Goal: Information Seeking & Learning: Learn about a topic

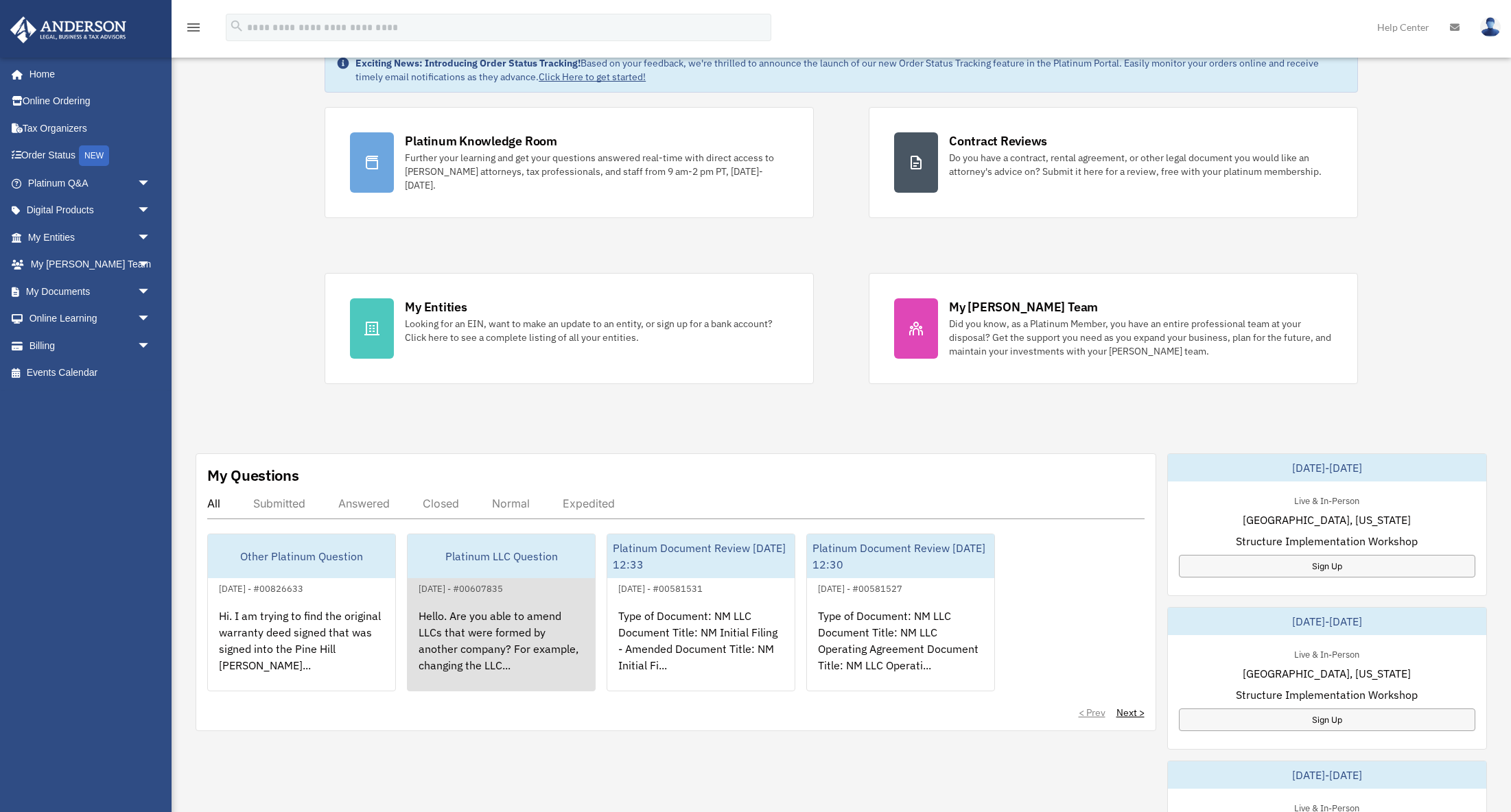
scroll to position [93, 0]
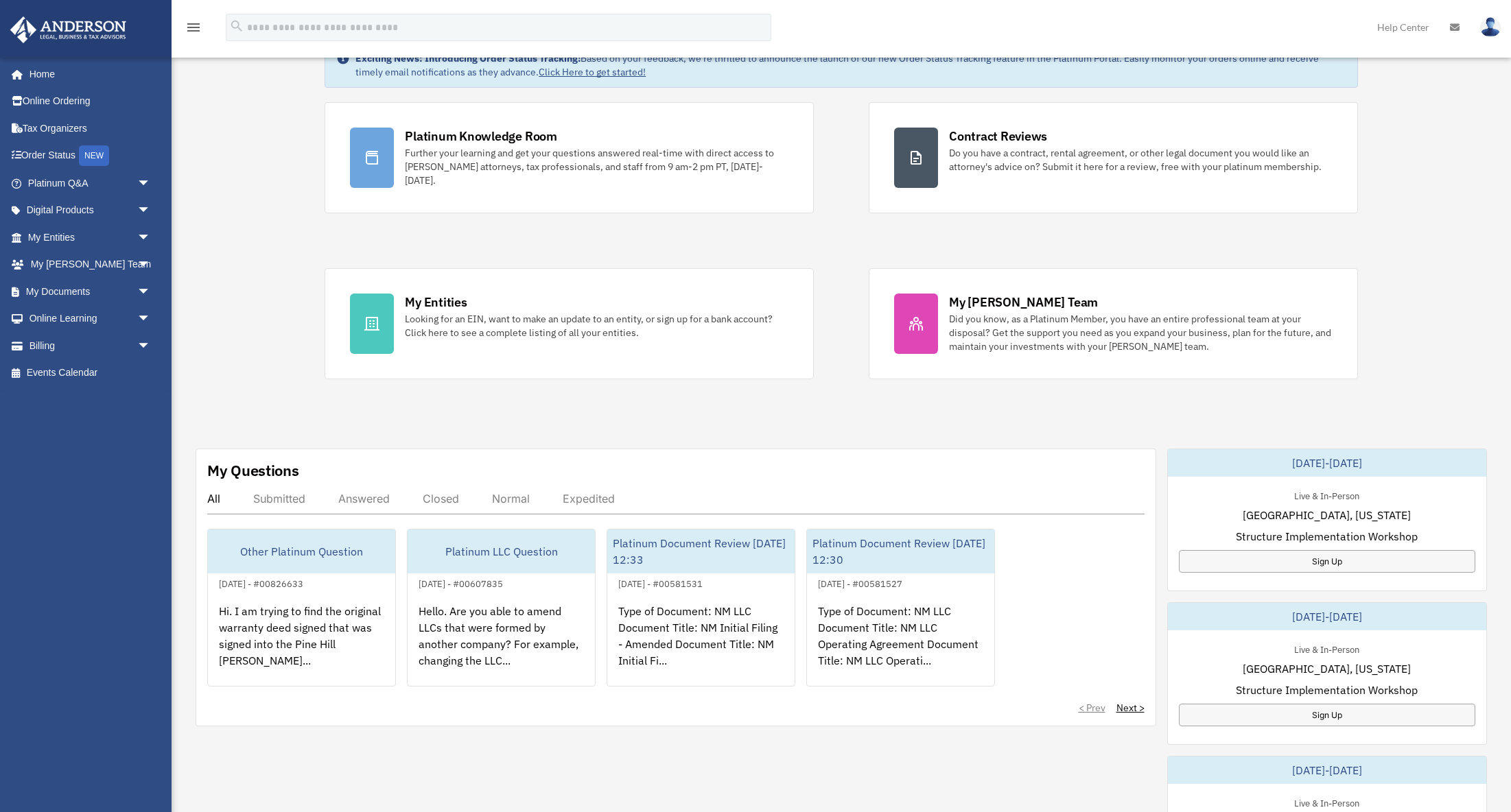
click at [275, 497] on div "Submitted" at bounding box center [279, 499] width 52 height 14
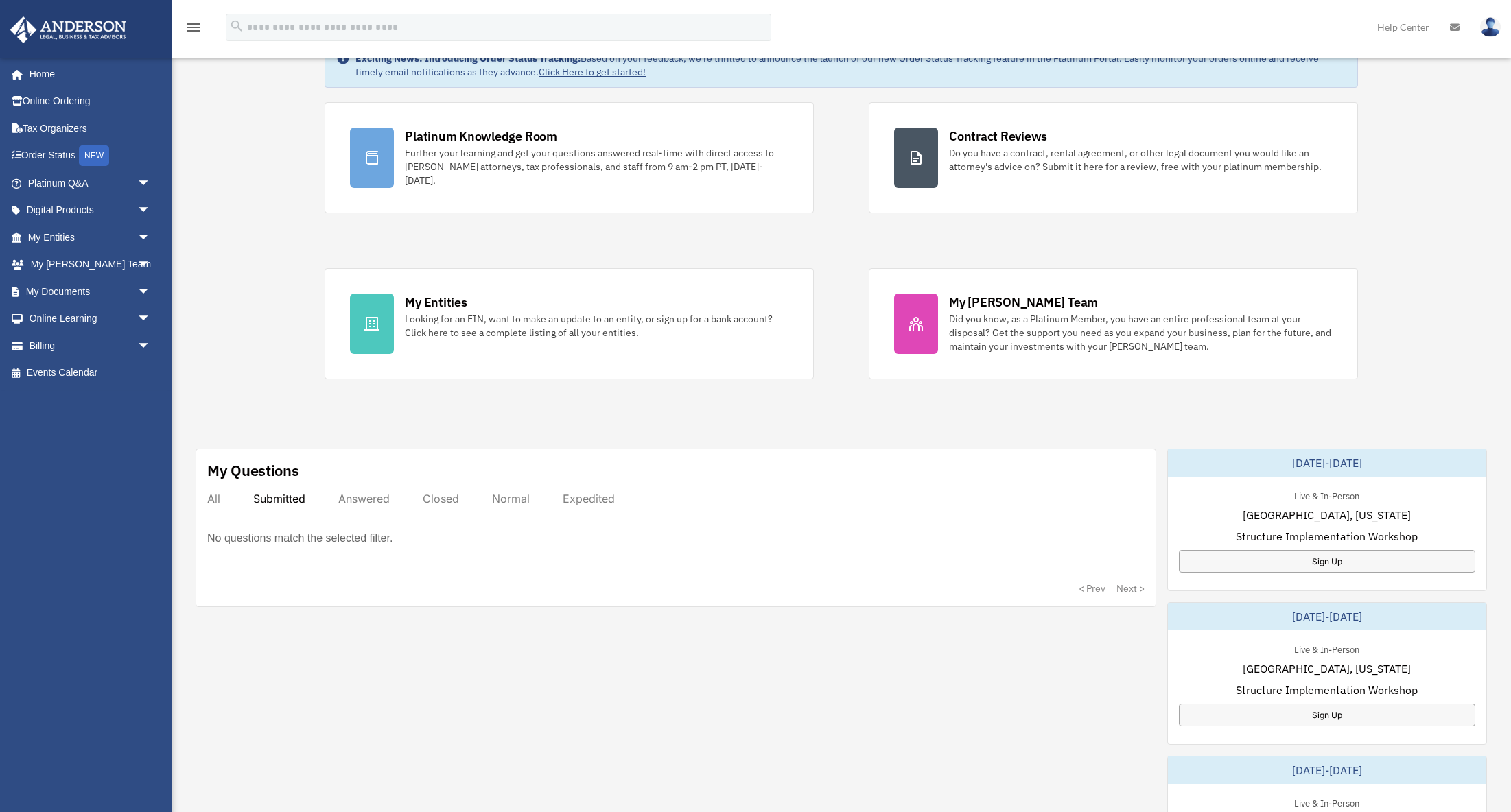
click at [366, 498] on div "Answered" at bounding box center [364, 499] width 52 height 14
click at [367, 498] on div "Answered" at bounding box center [364, 499] width 52 height 14
drag, startPoint x: 210, startPoint y: 497, endPoint x: 204, endPoint y: 501, distance: 7.2
click at [210, 497] on div "All" at bounding box center [213, 499] width 13 height 14
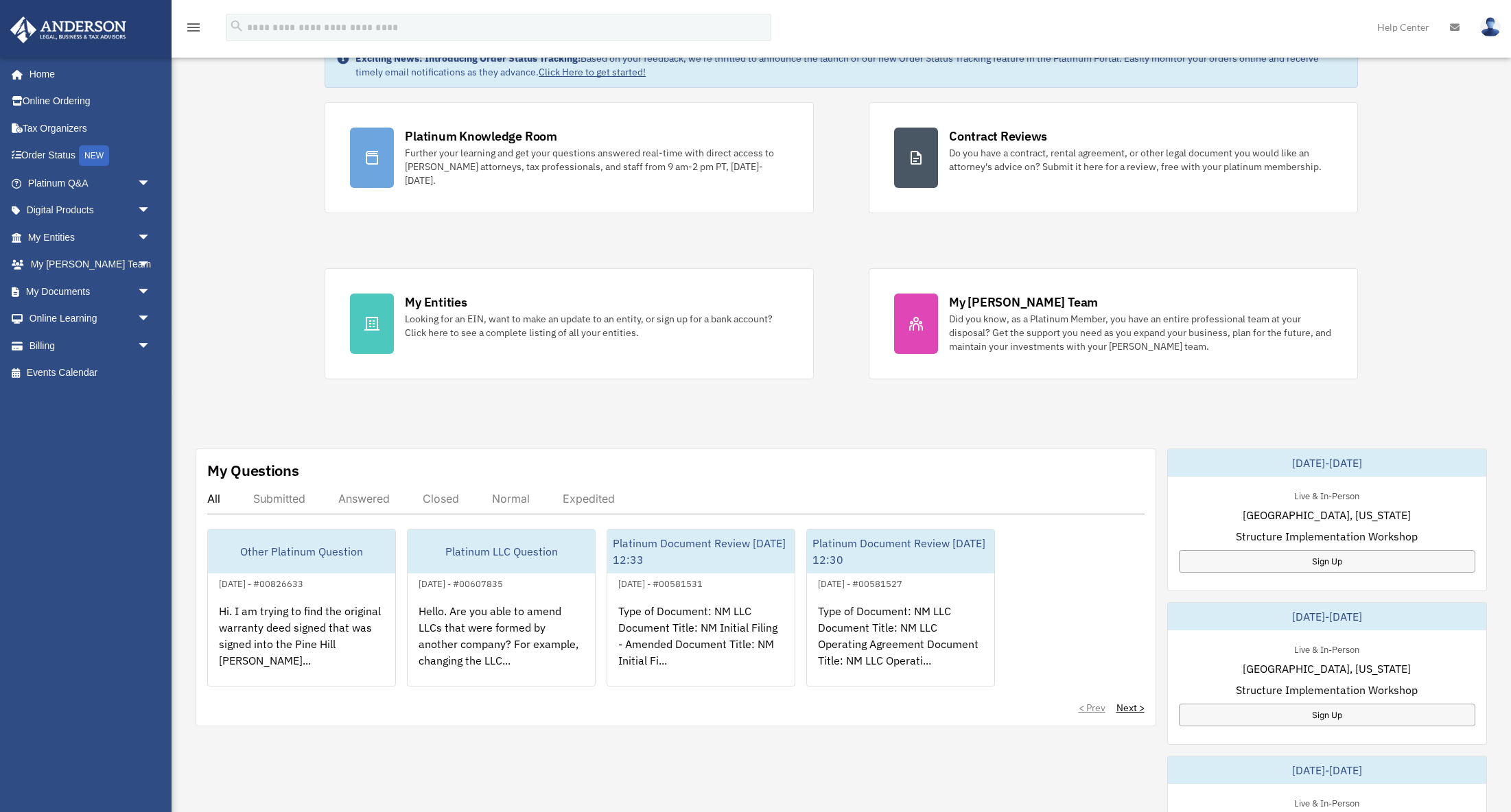
scroll to position [87, 0]
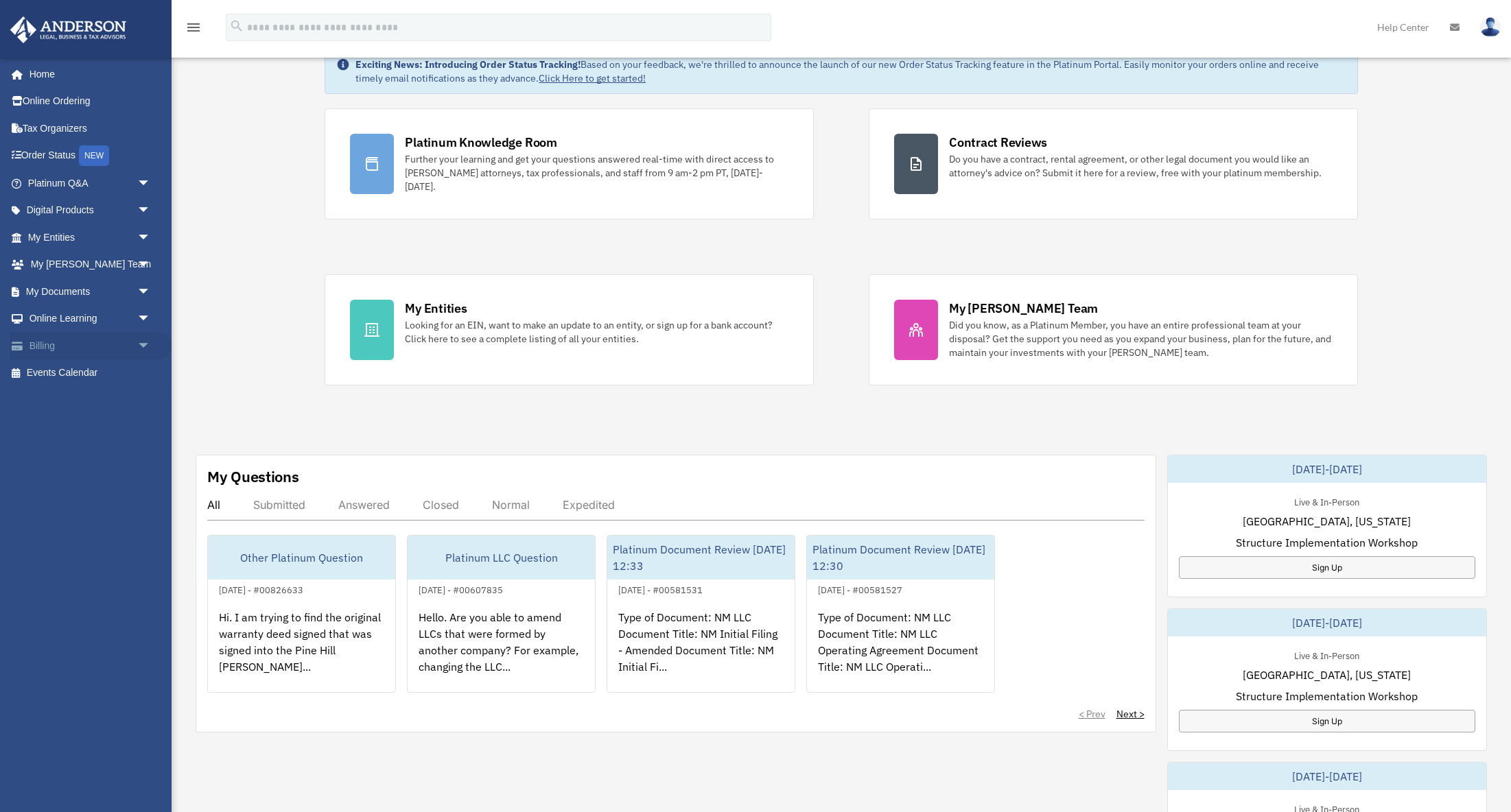
click at [143, 341] on span "arrow_drop_down" at bounding box center [151, 346] width 27 height 28
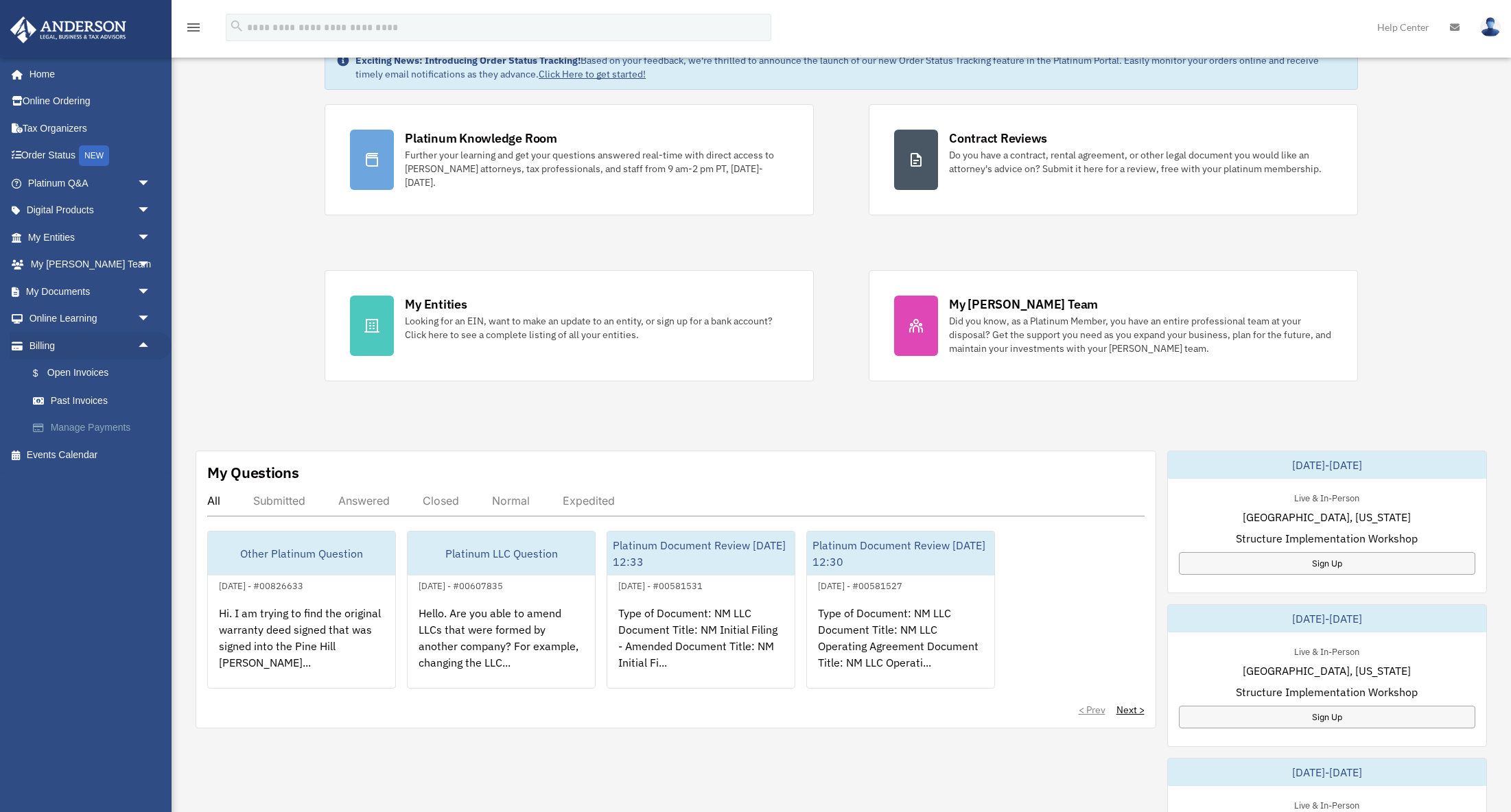
click at [108, 425] on link "Manage Payments" at bounding box center [95, 428] width 153 height 27
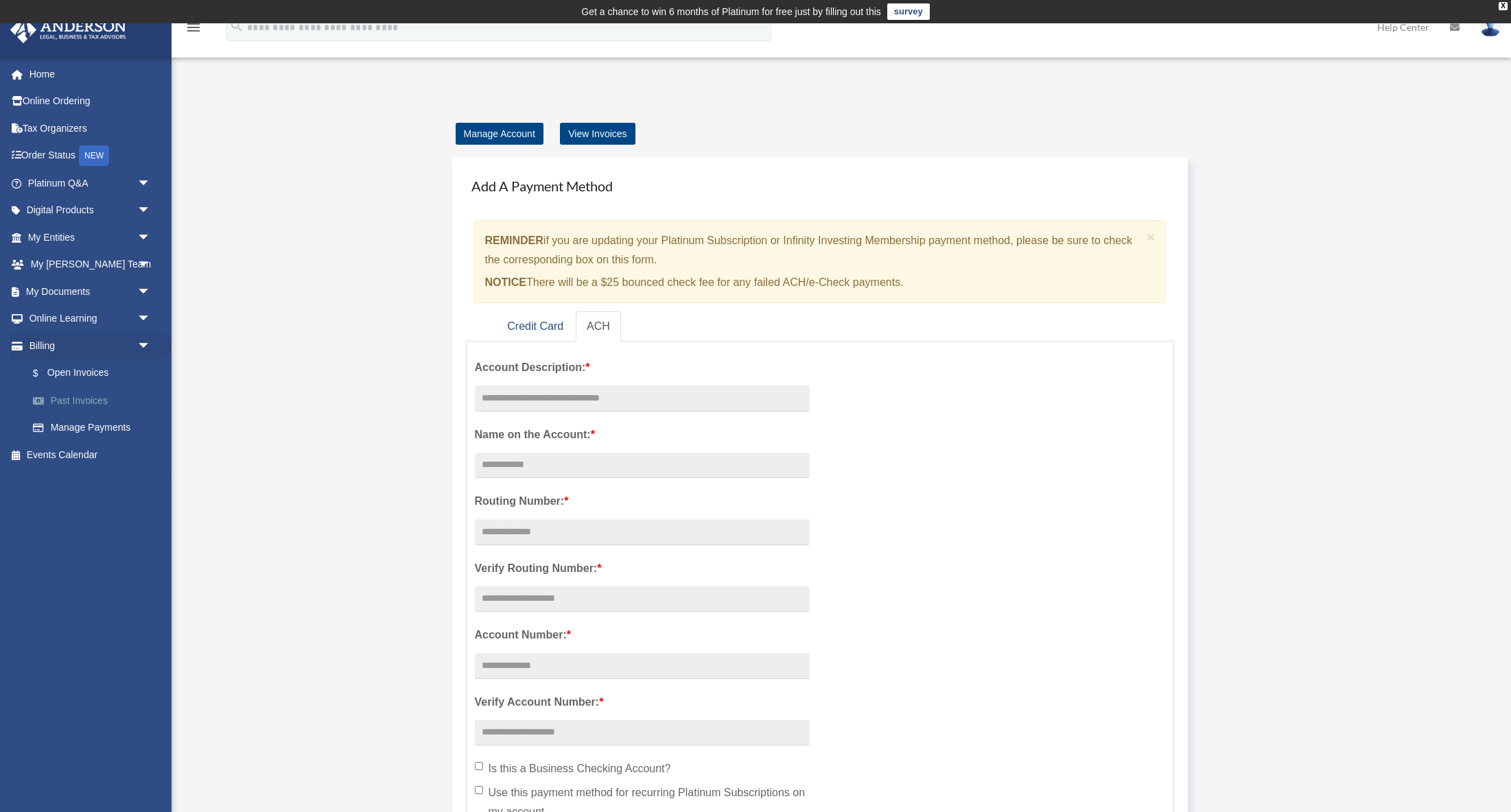
click at [81, 397] on link "Past Invoices" at bounding box center [95, 401] width 153 height 27
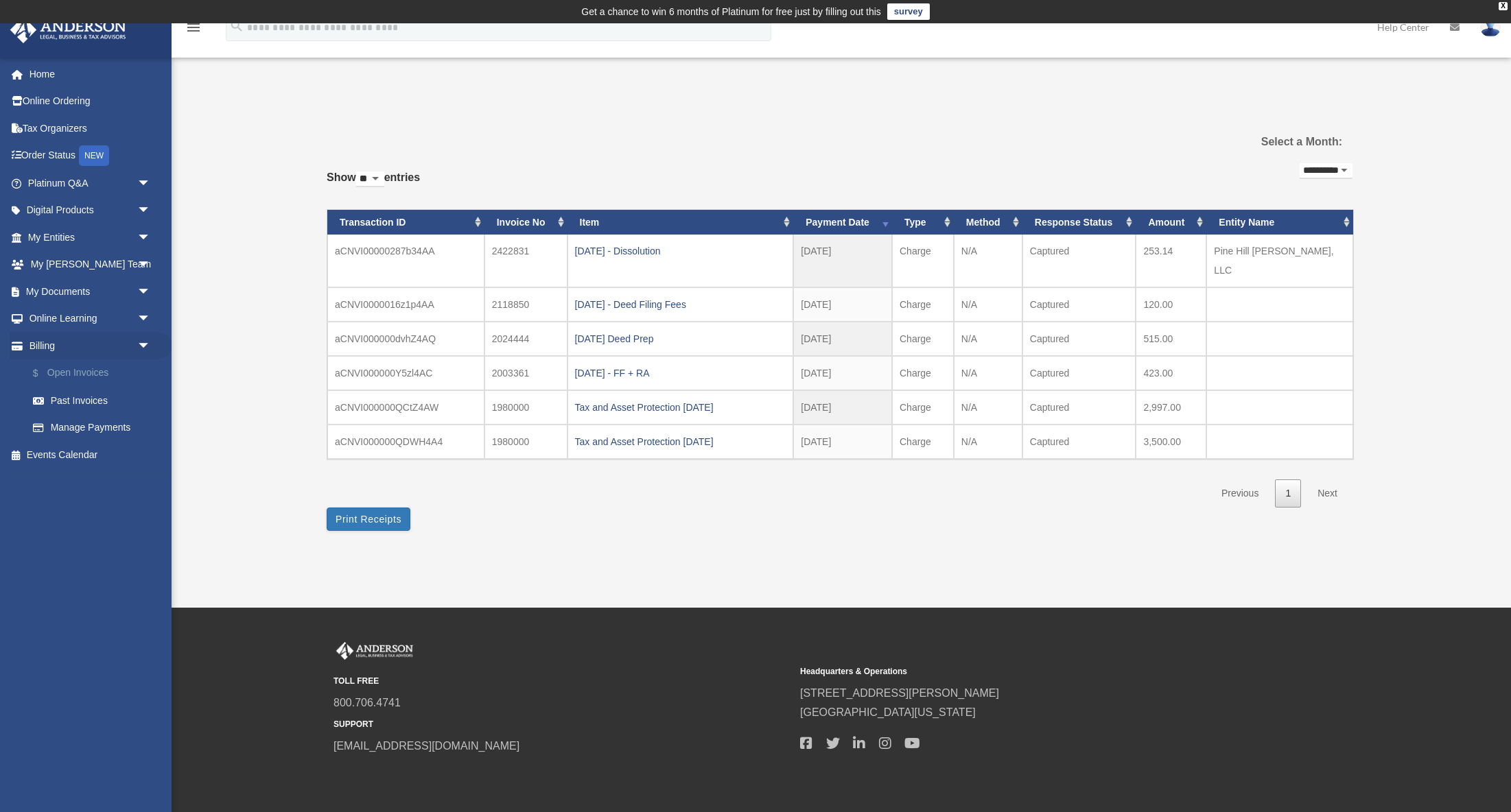
click at [81, 367] on link "$ Open Invoices" at bounding box center [95, 373] width 153 height 28
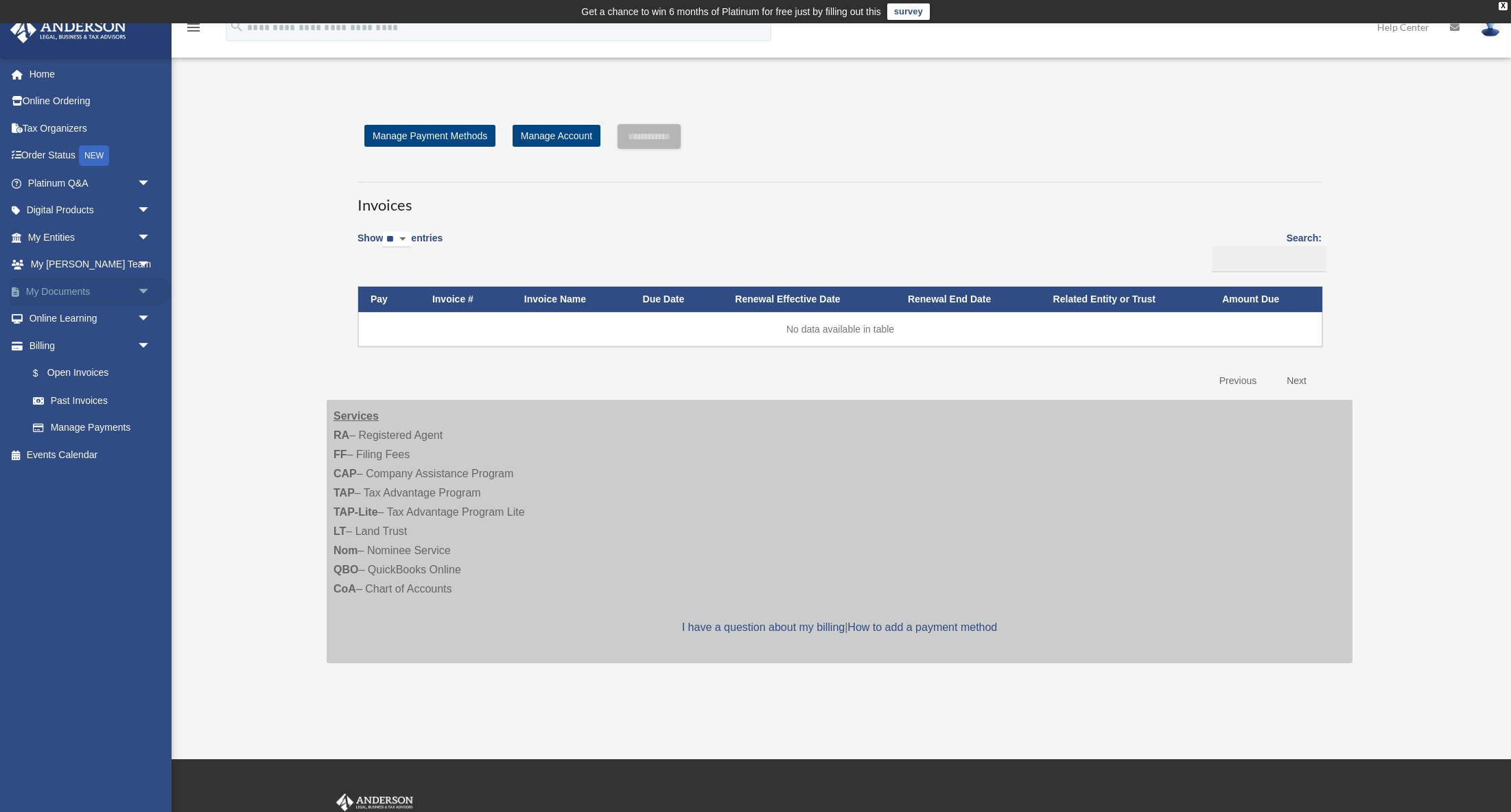
click at [74, 288] on link "My Documents arrow_drop_down" at bounding box center [90, 291] width 162 height 27
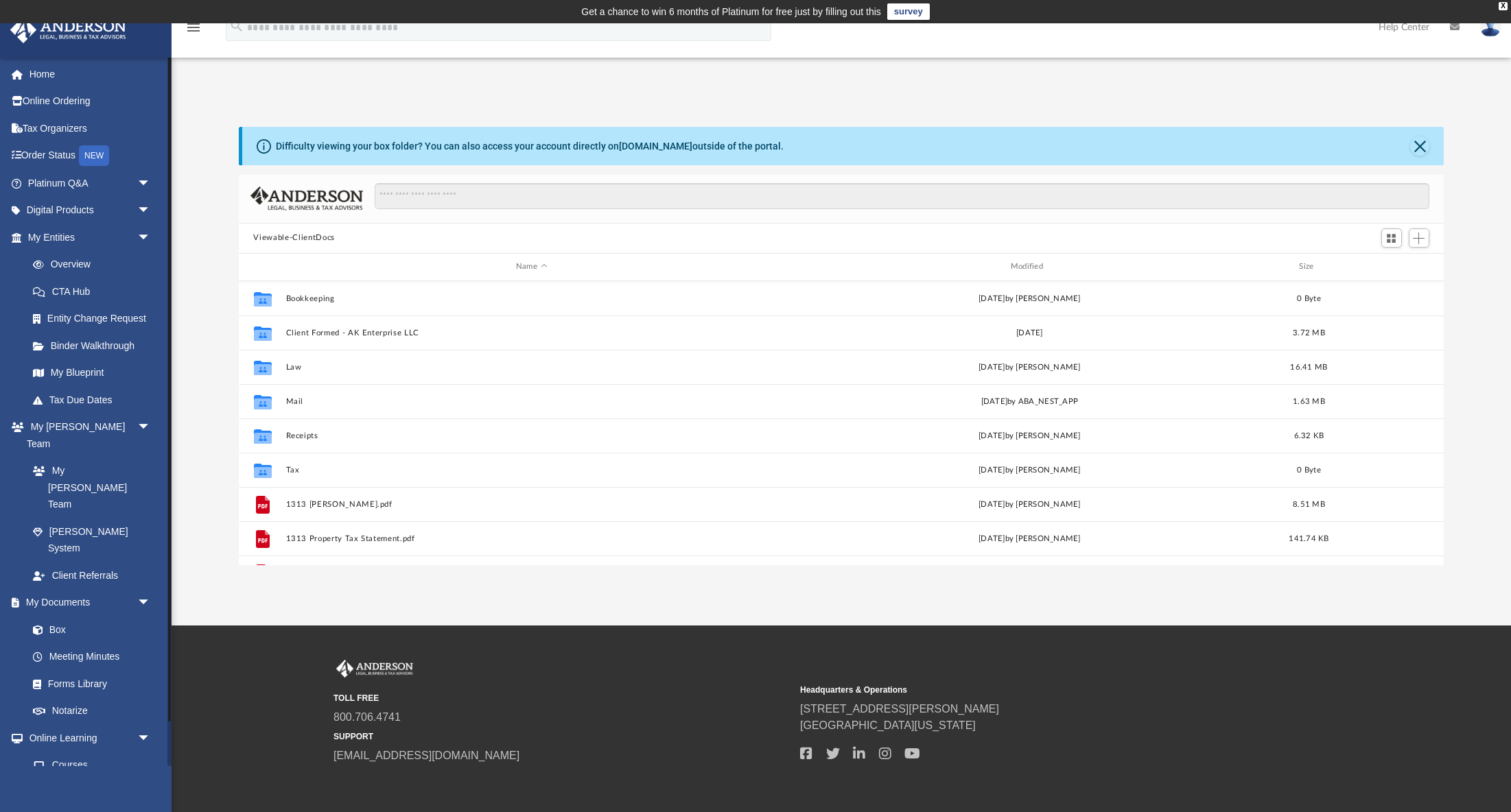
scroll to position [312, 1206]
click at [52, 616] on link "Box" at bounding box center [95, 630] width 153 height 27
click at [40, 626] on span at bounding box center [45, 631] width 9 height 10
click at [57, 616] on link "Box" at bounding box center [95, 630] width 153 height 27
click at [61, 616] on link "Box" at bounding box center [95, 630] width 153 height 27
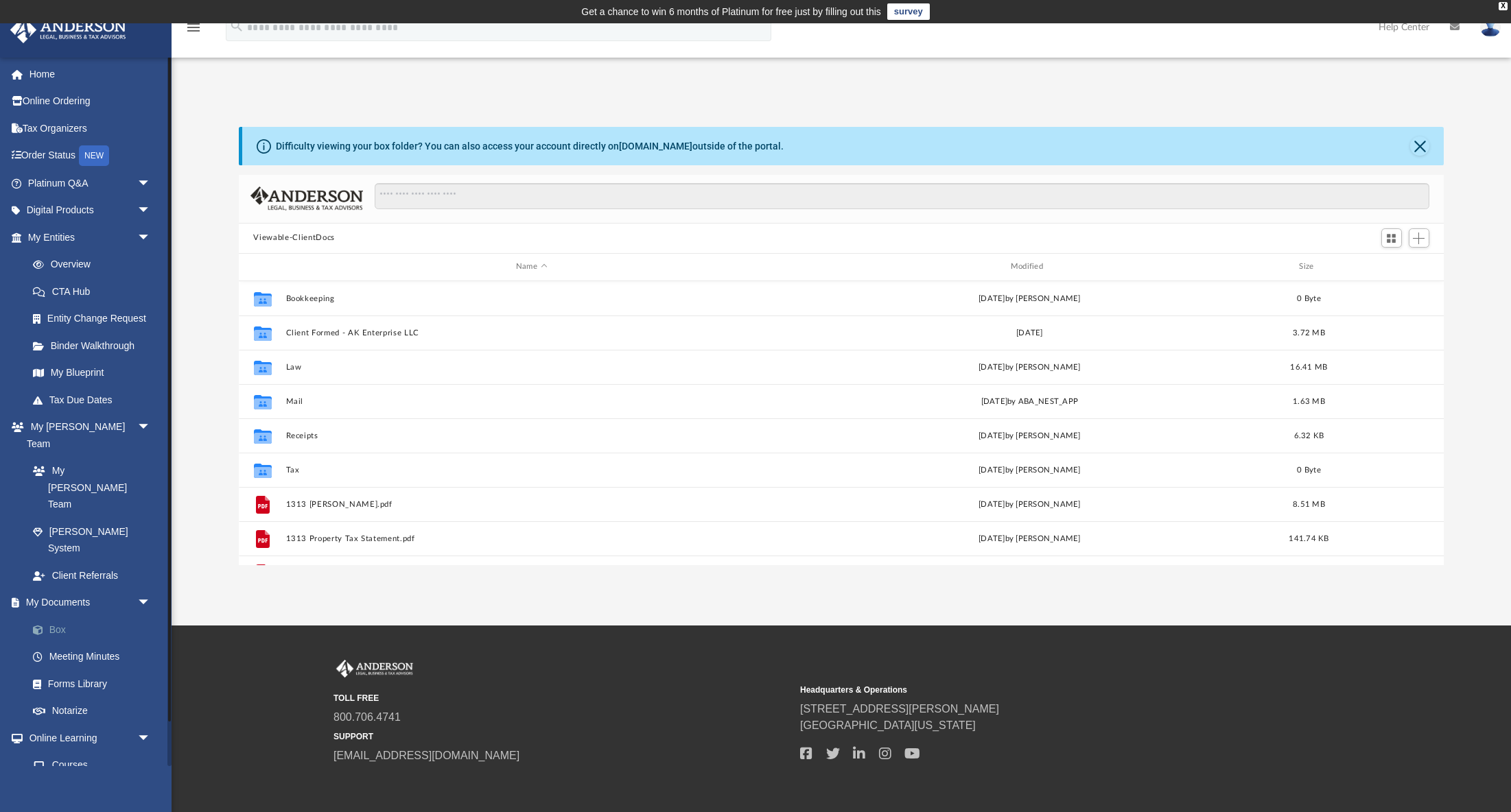
click at [53, 616] on link "Box" at bounding box center [95, 630] width 153 height 27
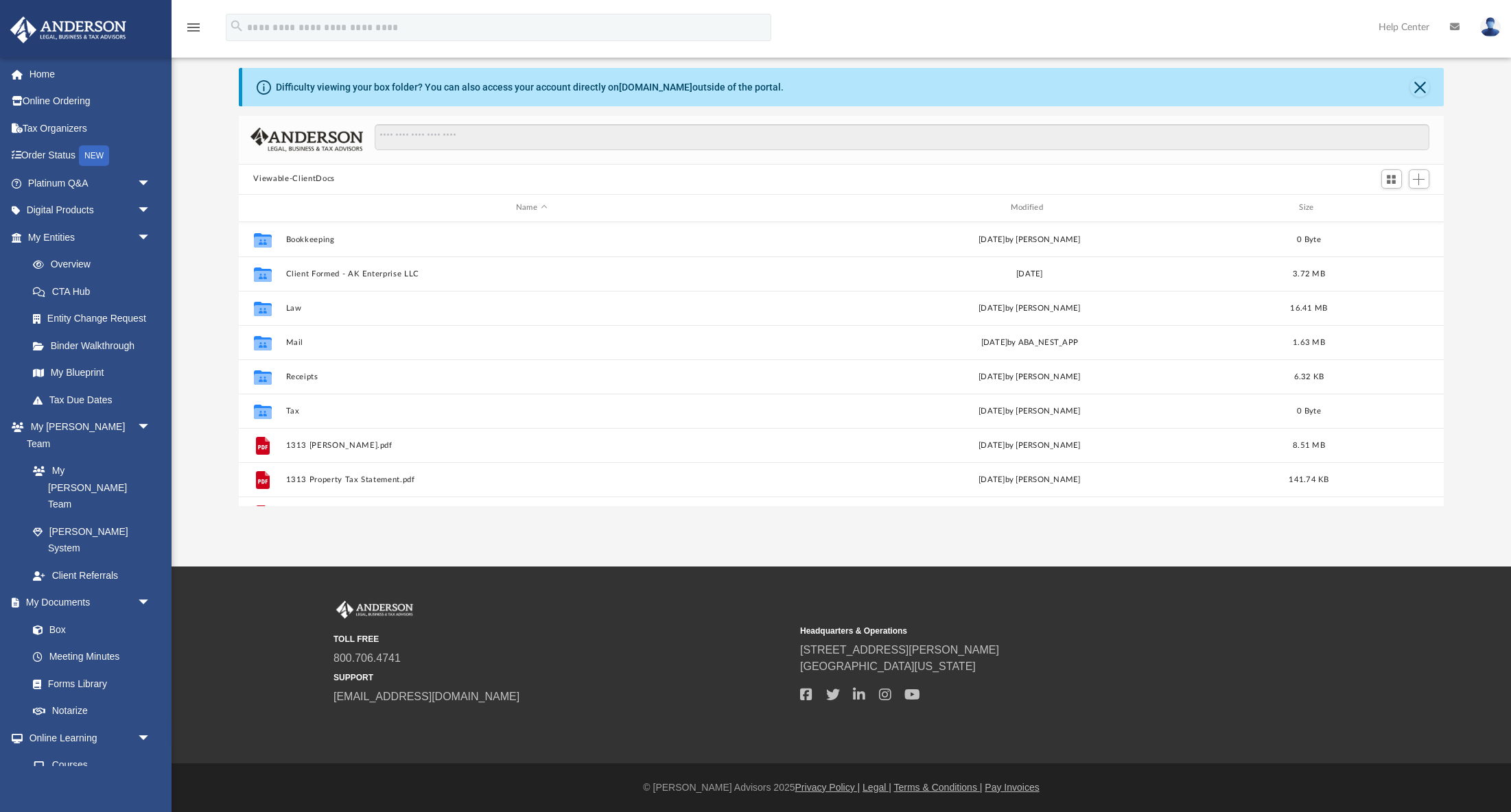
scroll to position [55, 0]
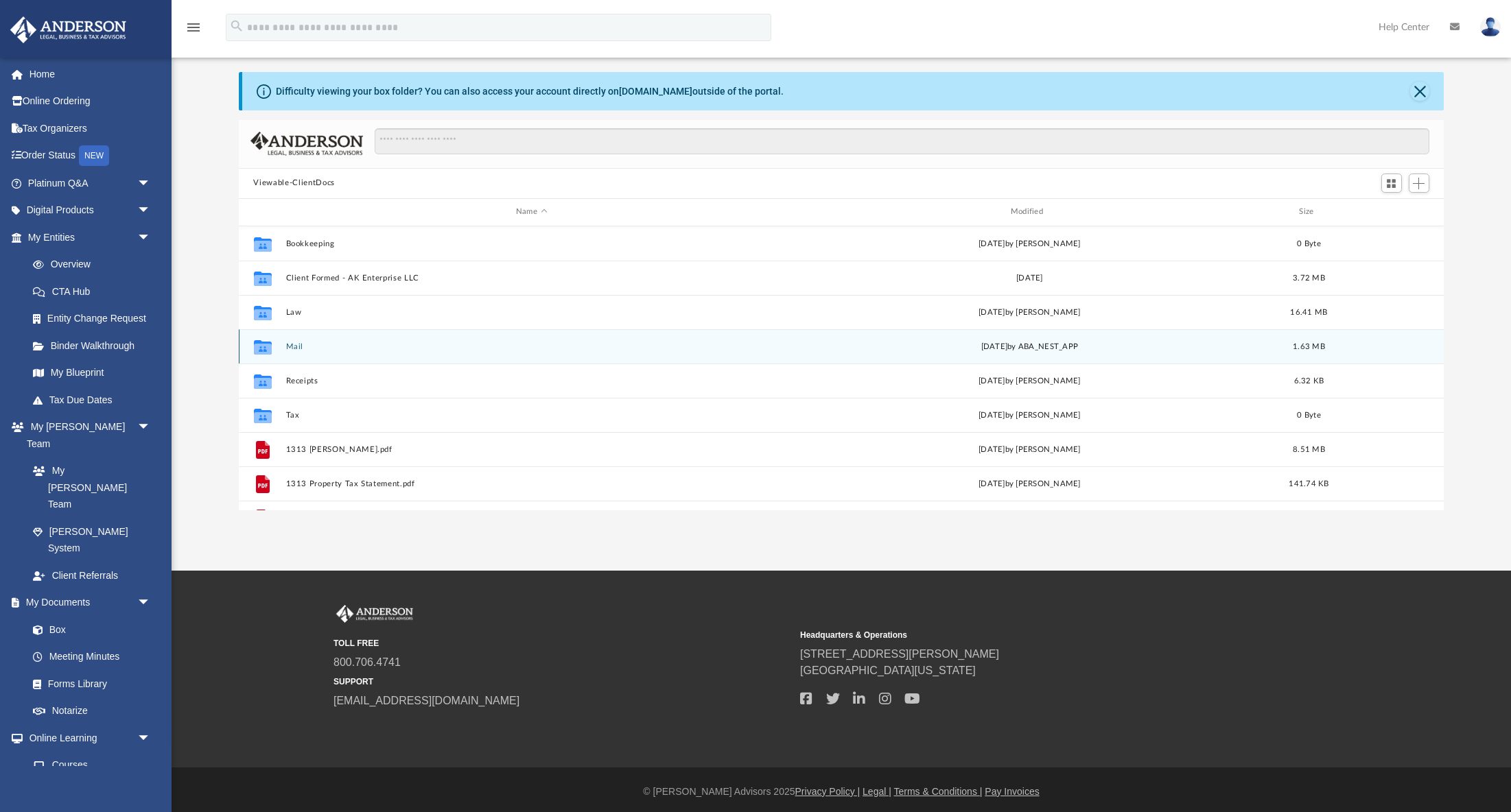
click at [295, 345] on button "Mail" at bounding box center [531, 347] width 492 height 9
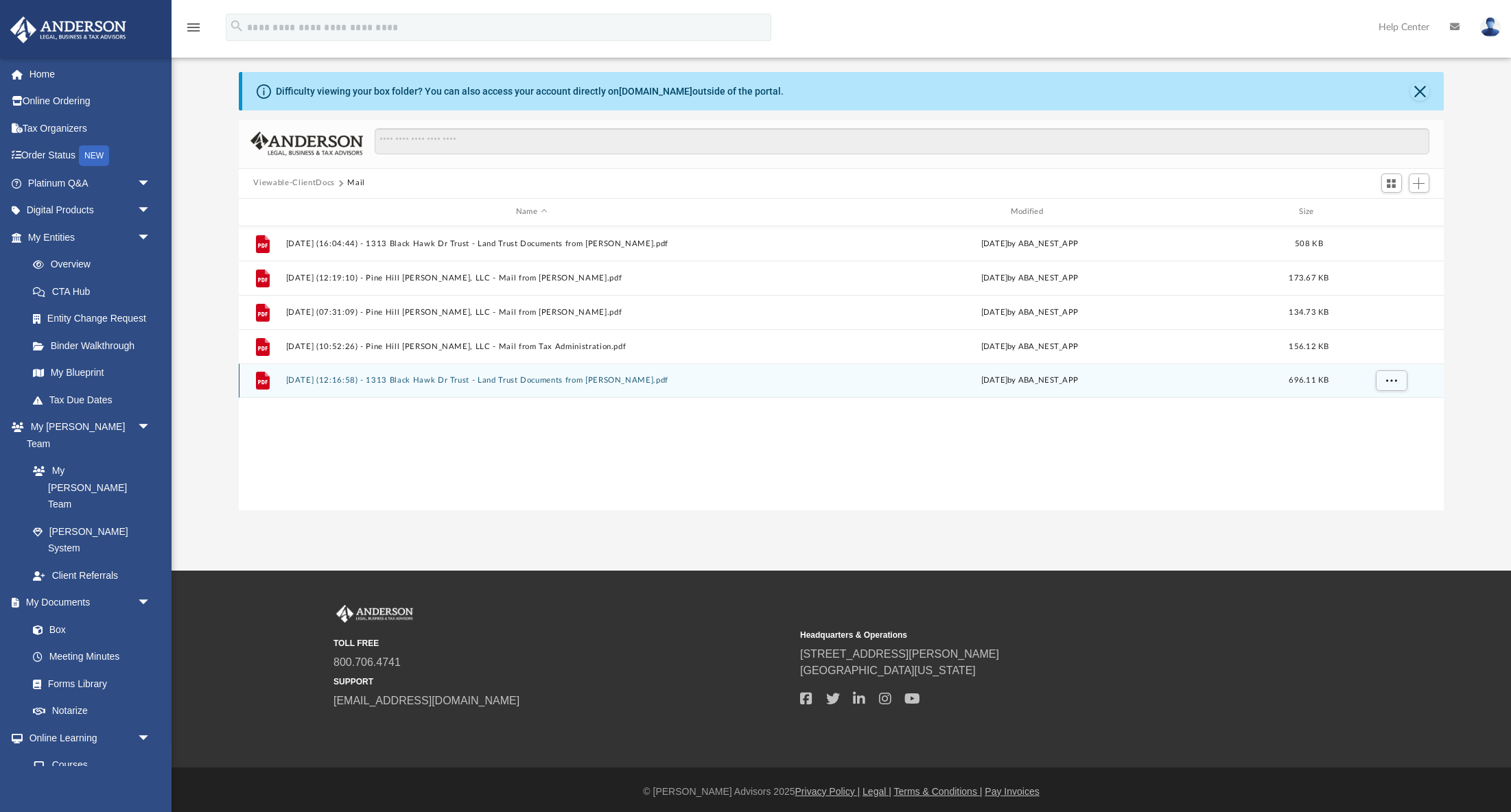
click at [455, 380] on button "2025.07.07 (12:16:58) - 1313 Black Hawk Dr Trust - Land Trust Documents from La…" at bounding box center [531, 380] width 492 height 9
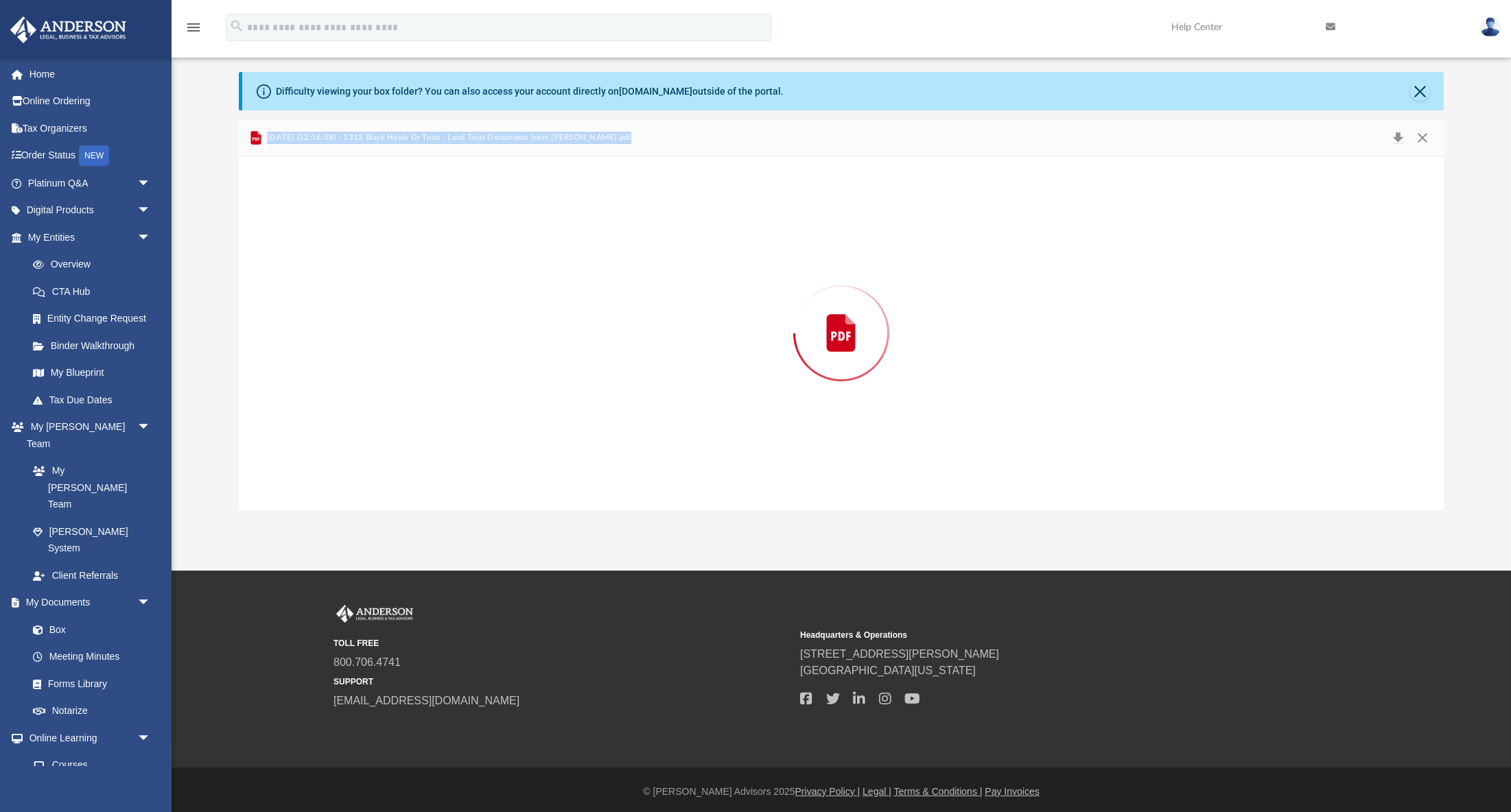
click at [455, 380] on div "Preview" at bounding box center [842, 333] width 1206 height 354
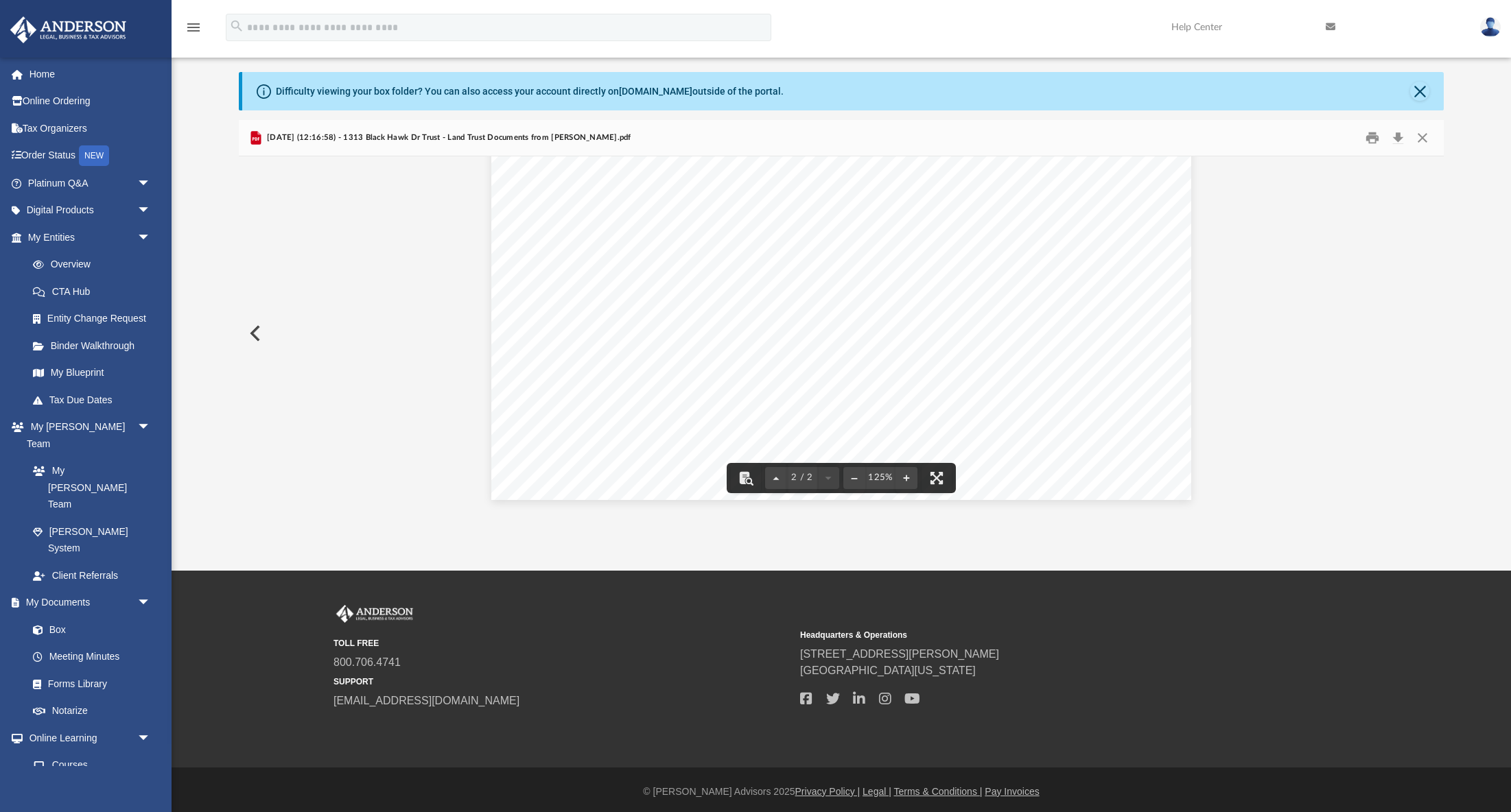
scroll to position [1493, 0]
click at [1421, 139] on button "Close" at bounding box center [1422, 137] width 25 height 21
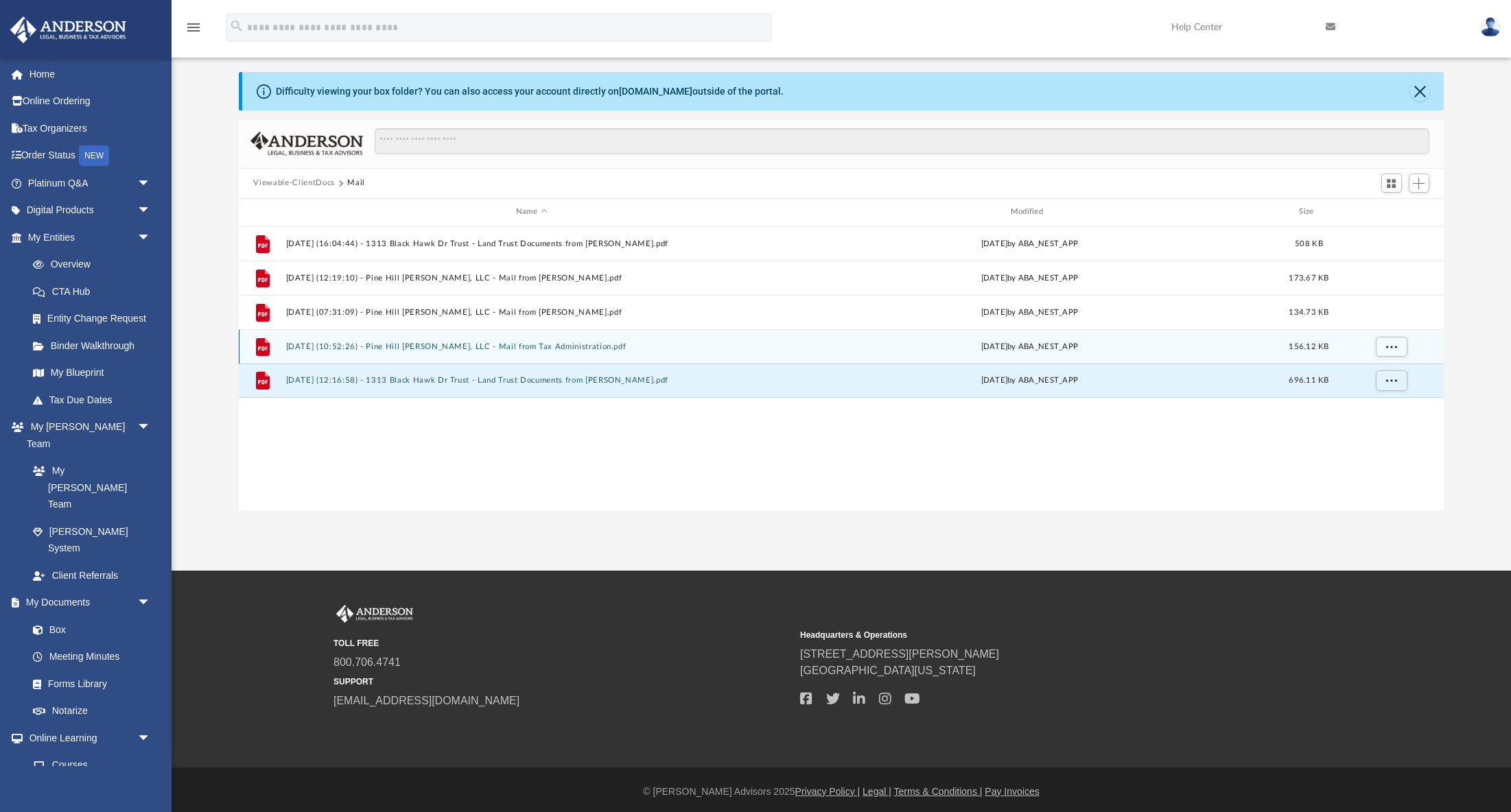
click at [639, 342] on button "2025.03.26 (10:52:26) - Pine Hill Jackson, LLC - Mail from Tax Administration.p…" at bounding box center [531, 347] width 492 height 9
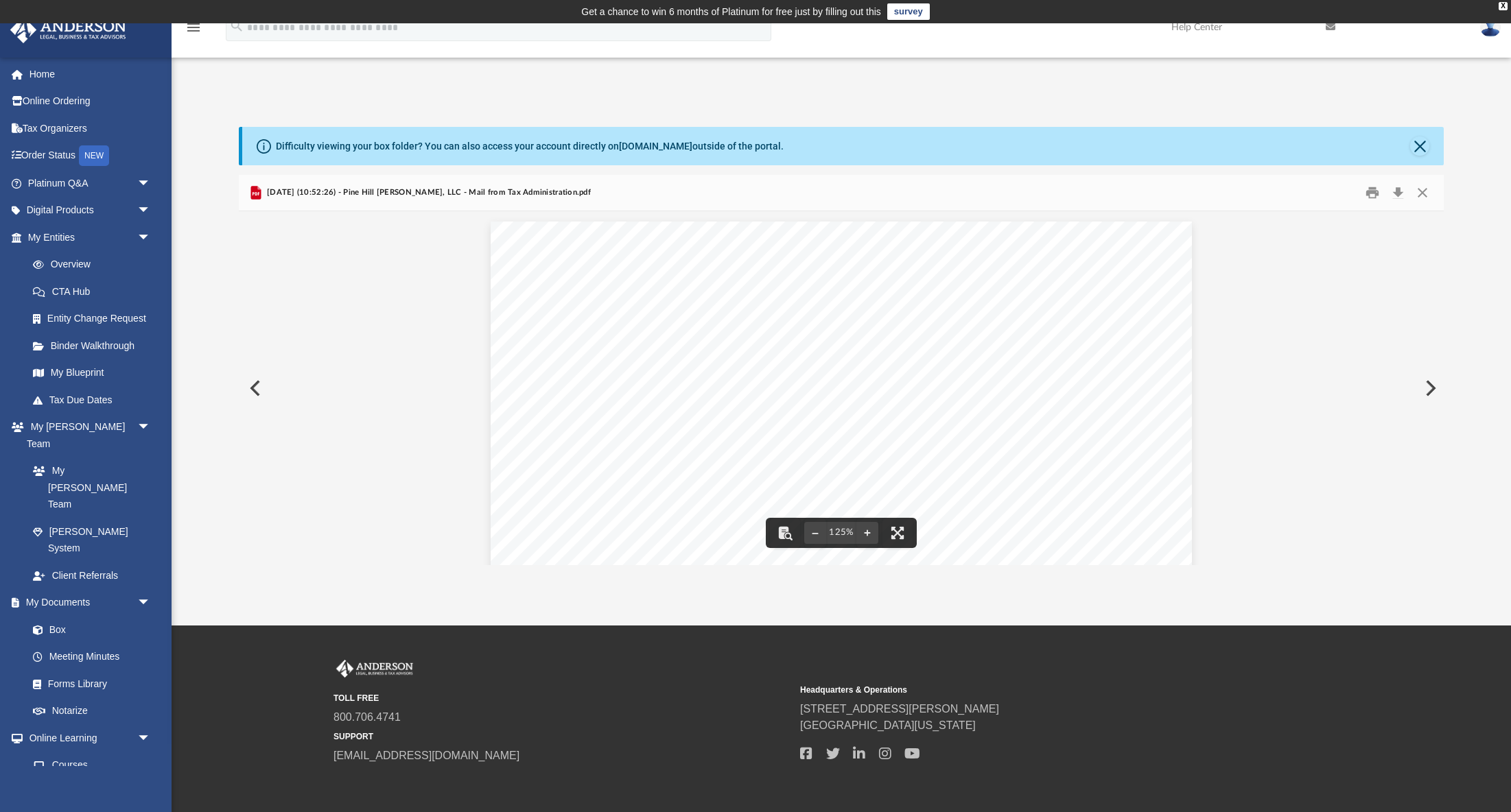
scroll to position [0, 0]
click at [1414, 148] on button "Close" at bounding box center [1419, 146] width 19 height 19
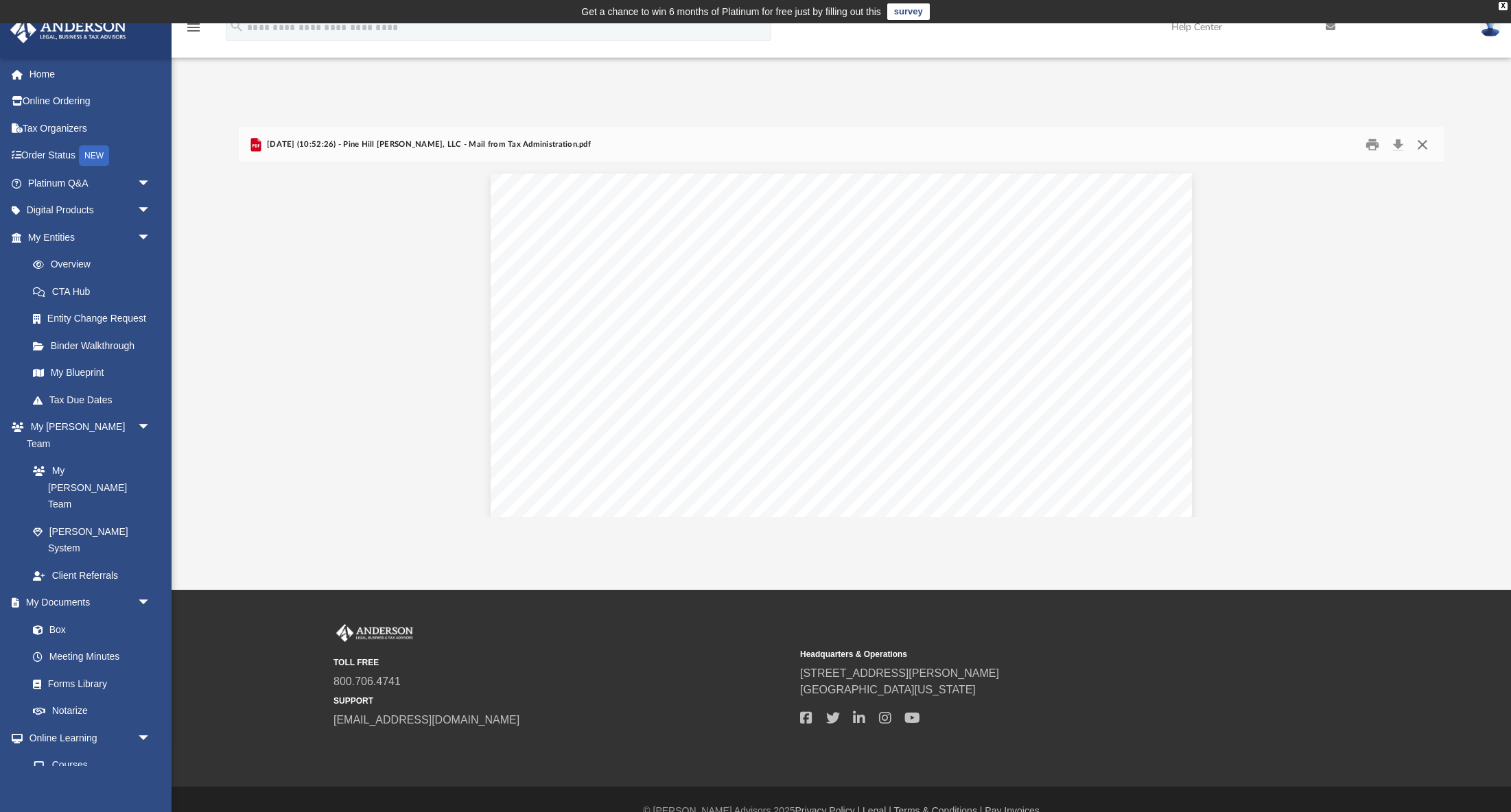
click at [1418, 143] on button "Close" at bounding box center [1422, 144] width 25 height 21
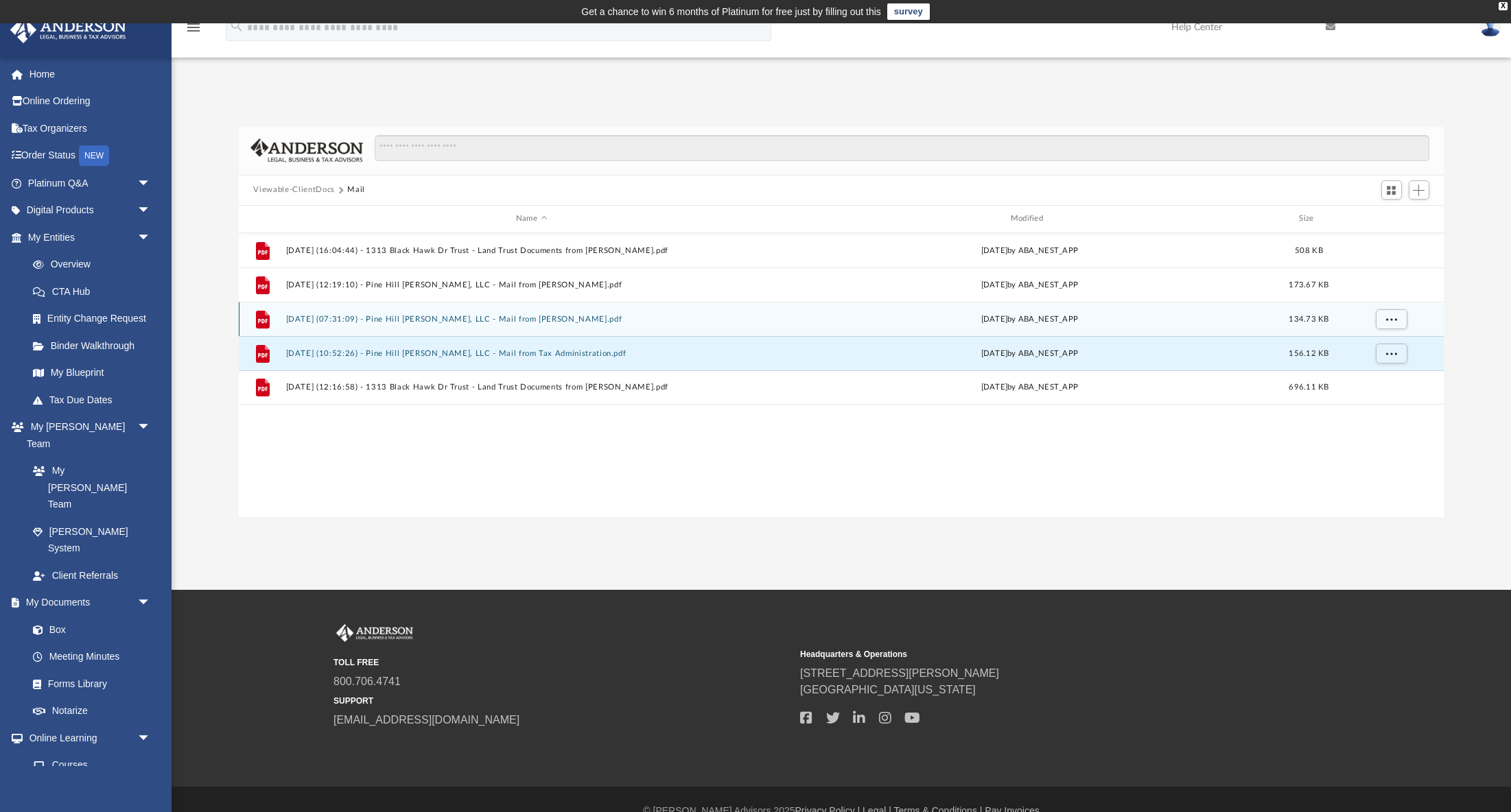
click at [547, 319] on button "2025.02.10 (07:31:09) - Pine Hill Jackson, LLC - Mail from CHARLES STOKES.pdf" at bounding box center [531, 319] width 492 height 9
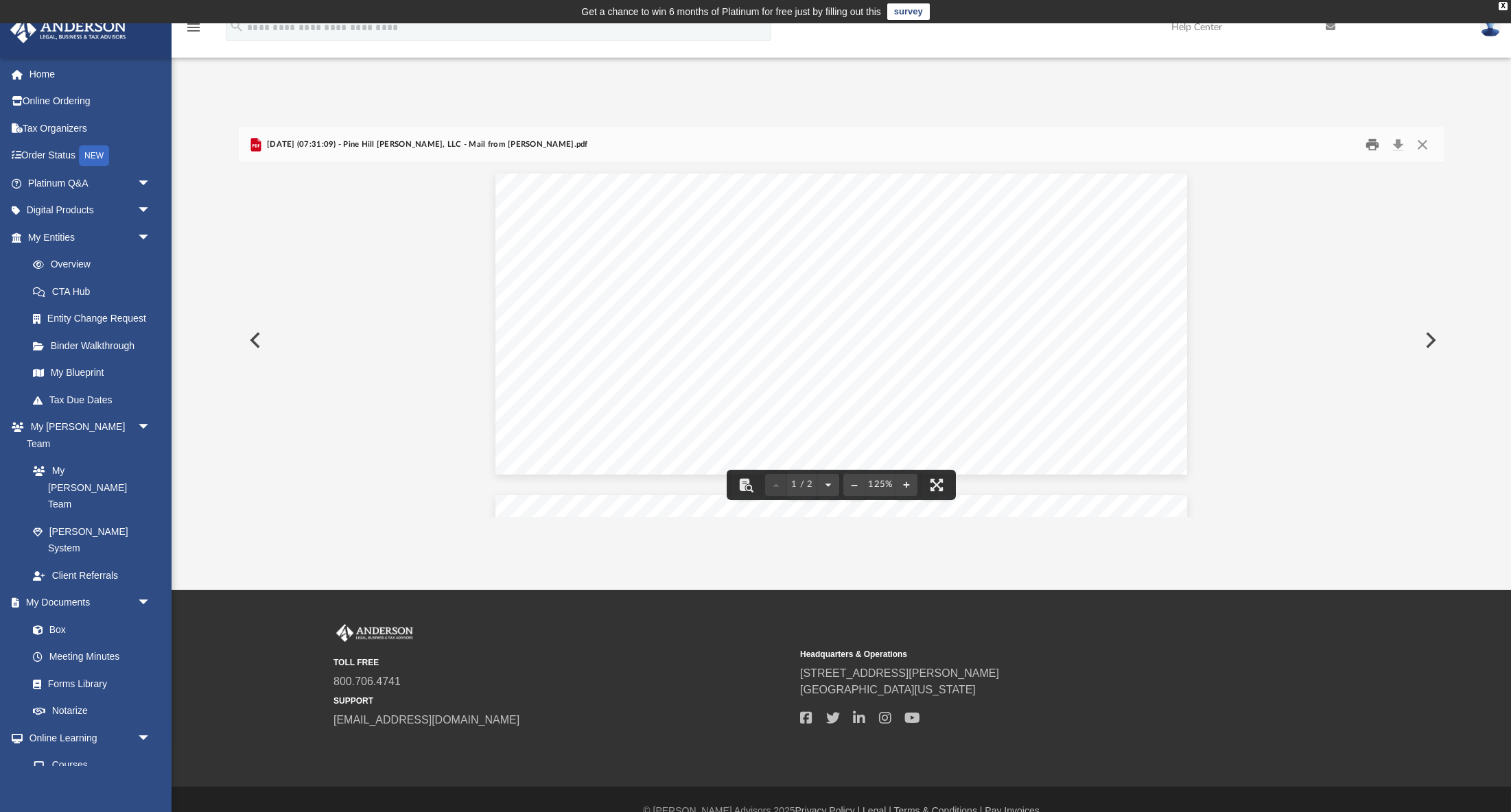
click at [1377, 145] on button "Print" at bounding box center [1372, 144] width 27 height 21
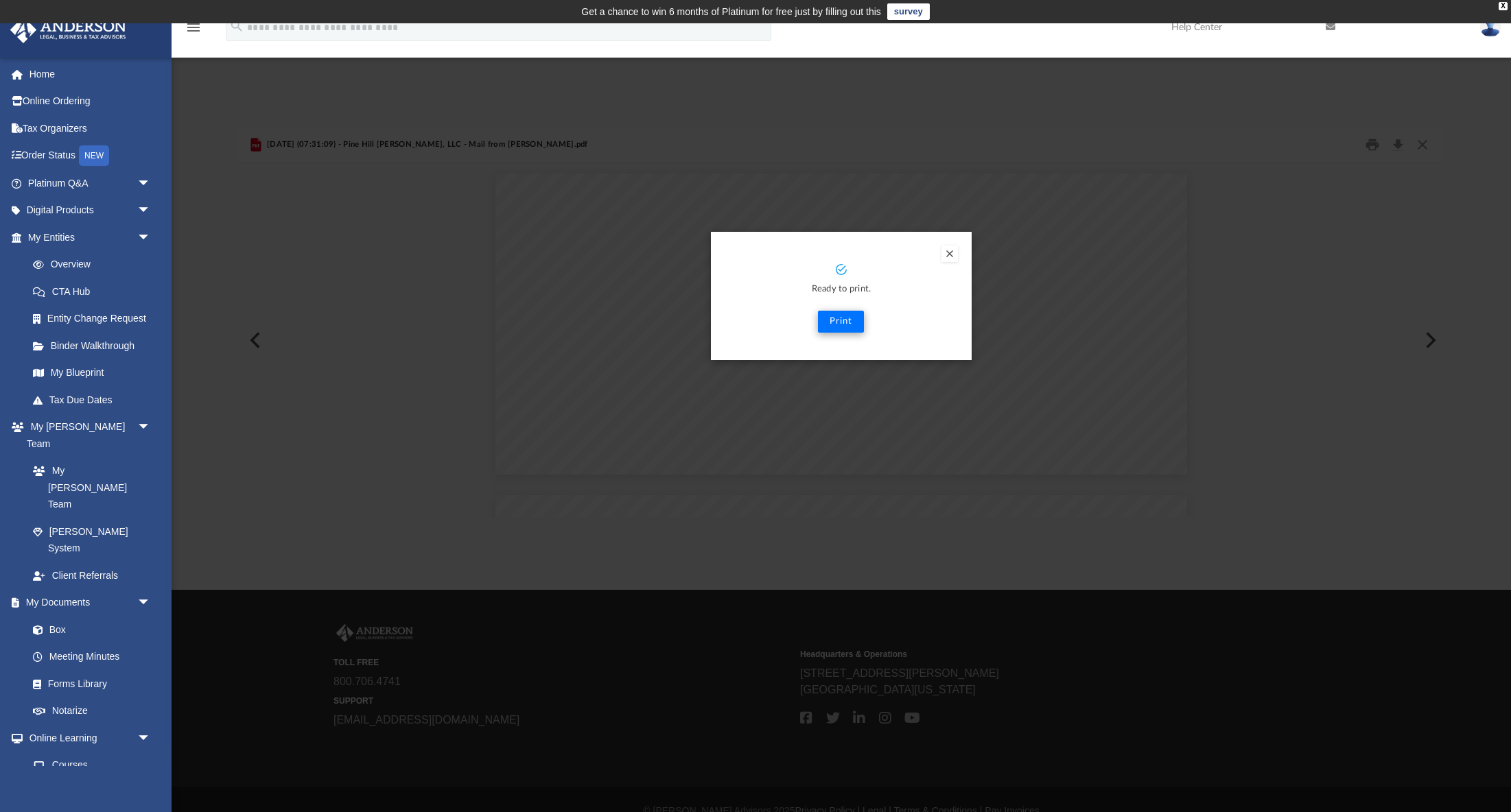
click at [836, 321] on button "Print" at bounding box center [841, 322] width 46 height 22
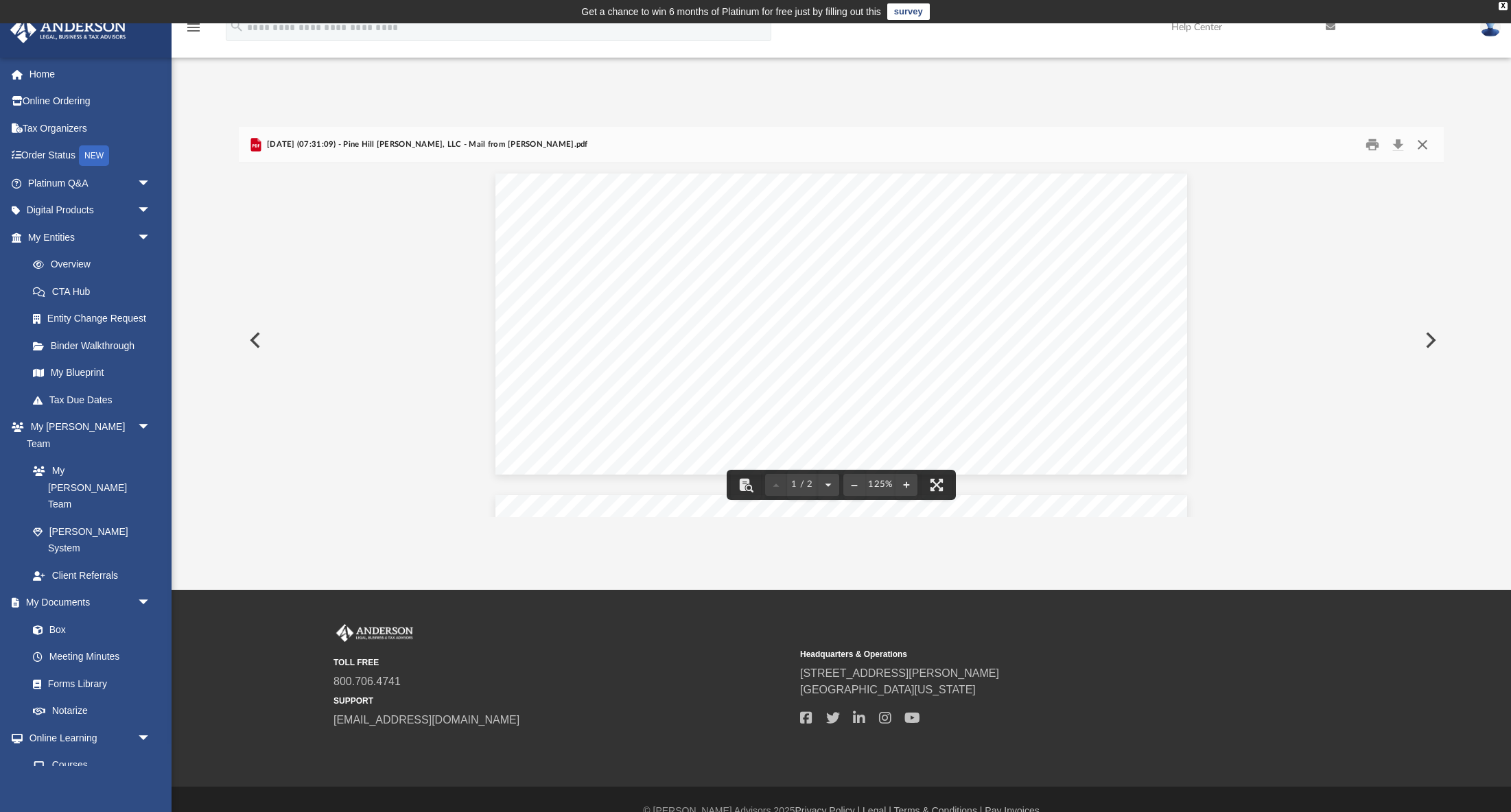
click at [1424, 145] on button "Close" at bounding box center [1422, 144] width 25 height 21
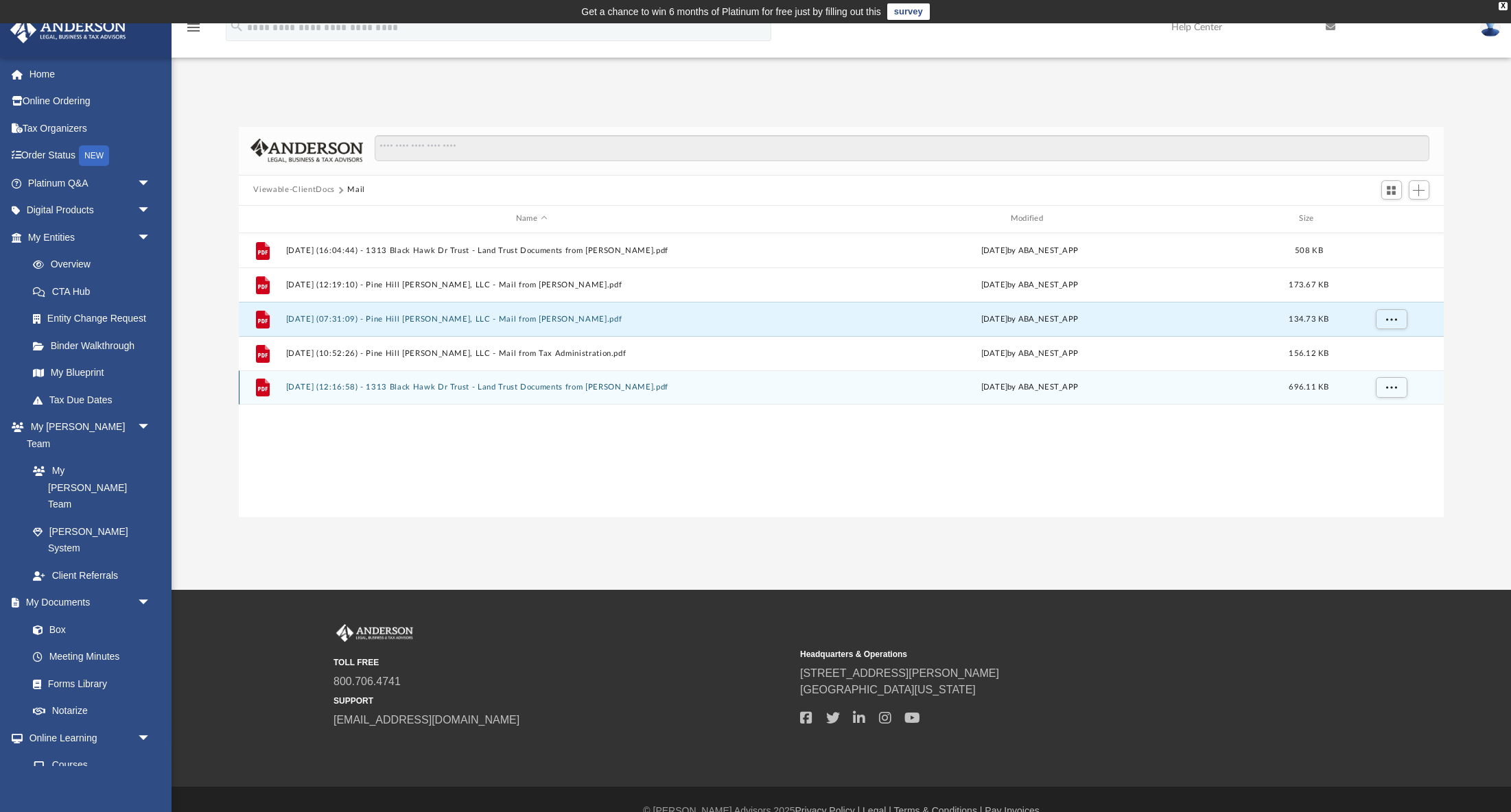
click at [511, 379] on div "File 2025.07.07 (12:16:58) - 1313 Black Hawk Dr Trust - Land Trust Documents fr…" at bounding box center [842, 387] width 1206 height 34
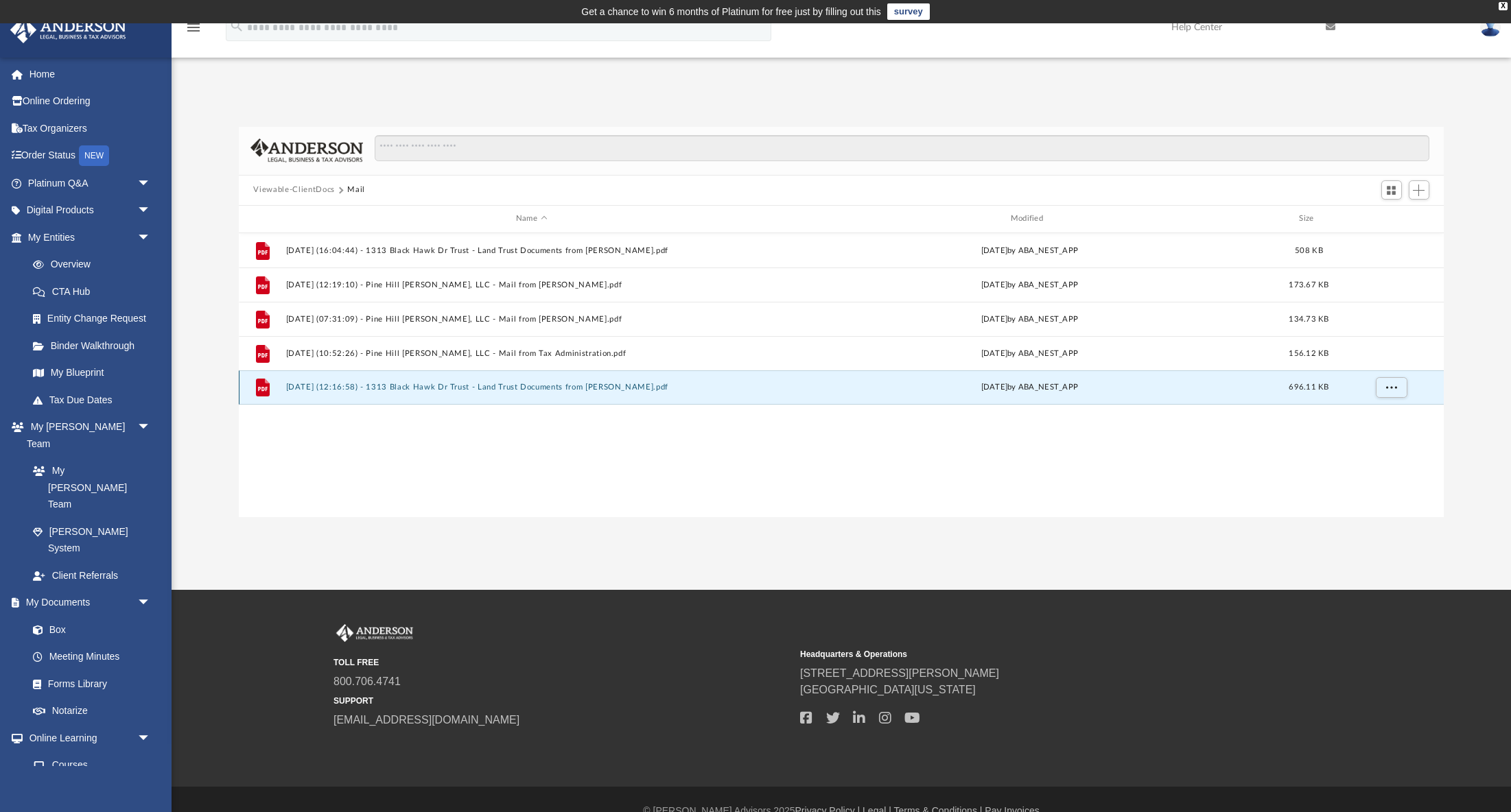
click at [519, 390] on button "2025.07.07 (12:16:58) - 1313 Black Hawk Dr Trust - Land Trust Documents from La…" at bounding box center [531, 388] width 492 height 9
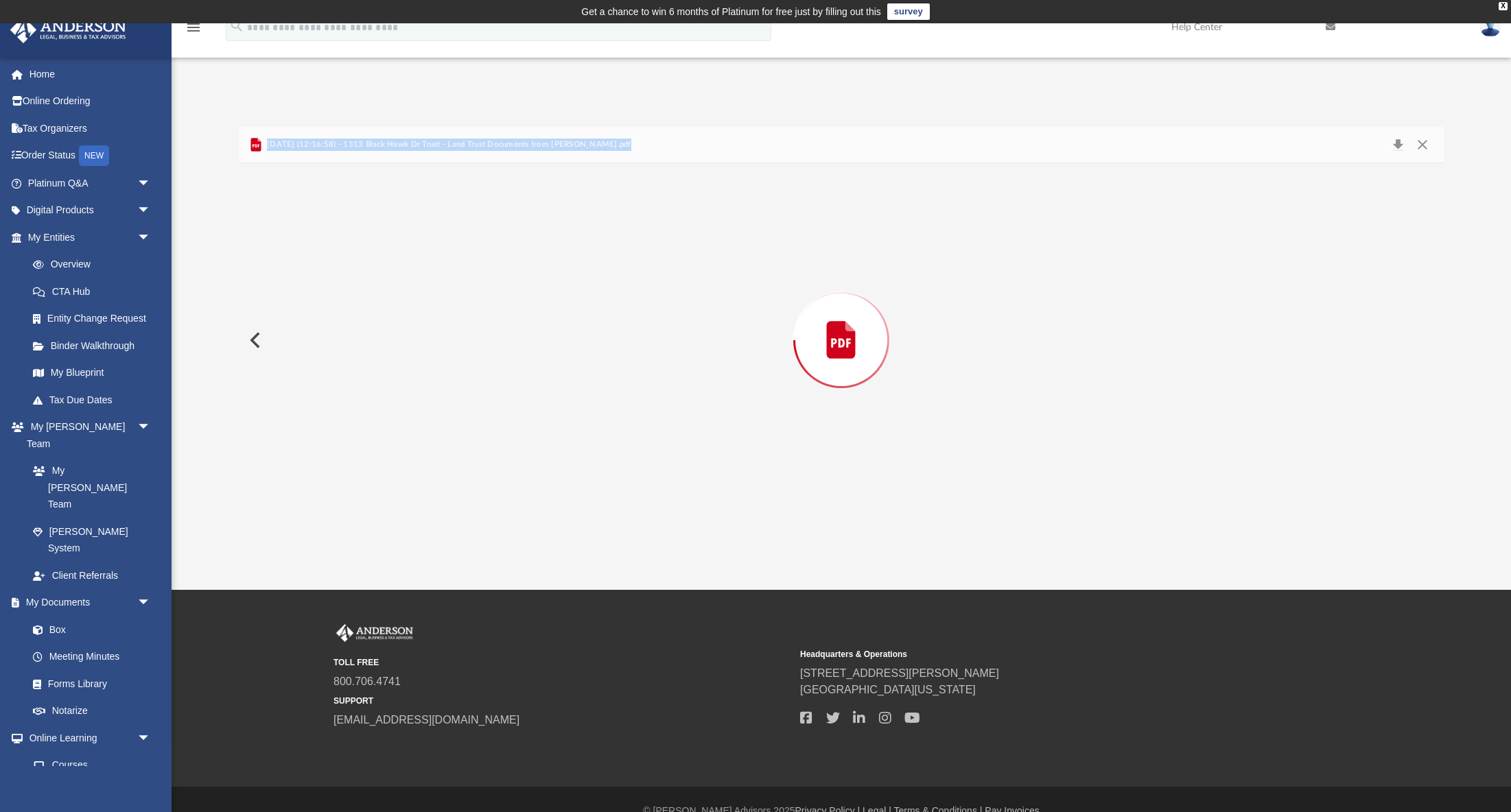
click at [519, 390] on div "Preview" at bounding box center [842, 340] width 1206 height 354
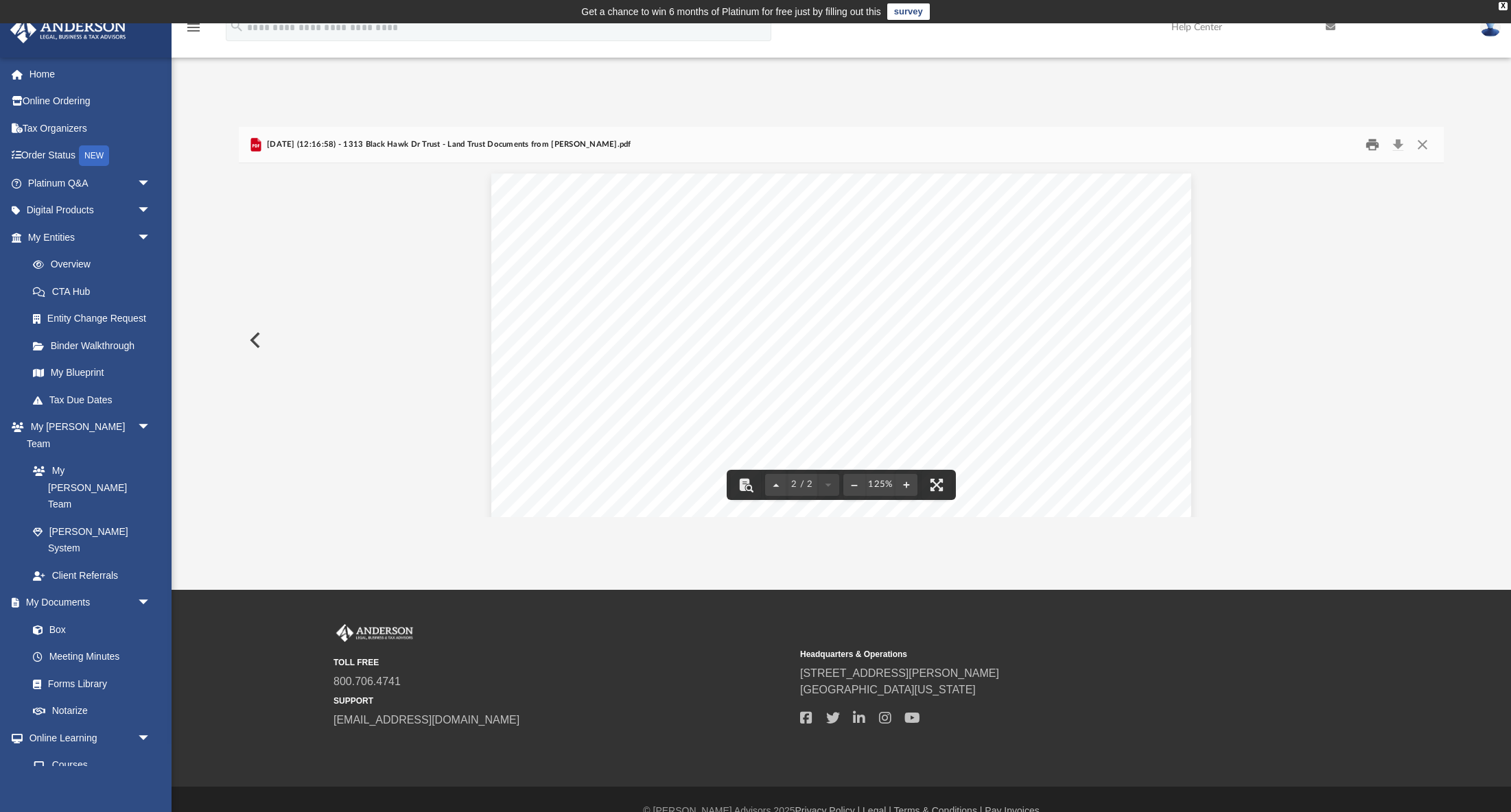
click at [1371, 150] on button "Print" at bounding box center [1372, 144] width 27 height 21
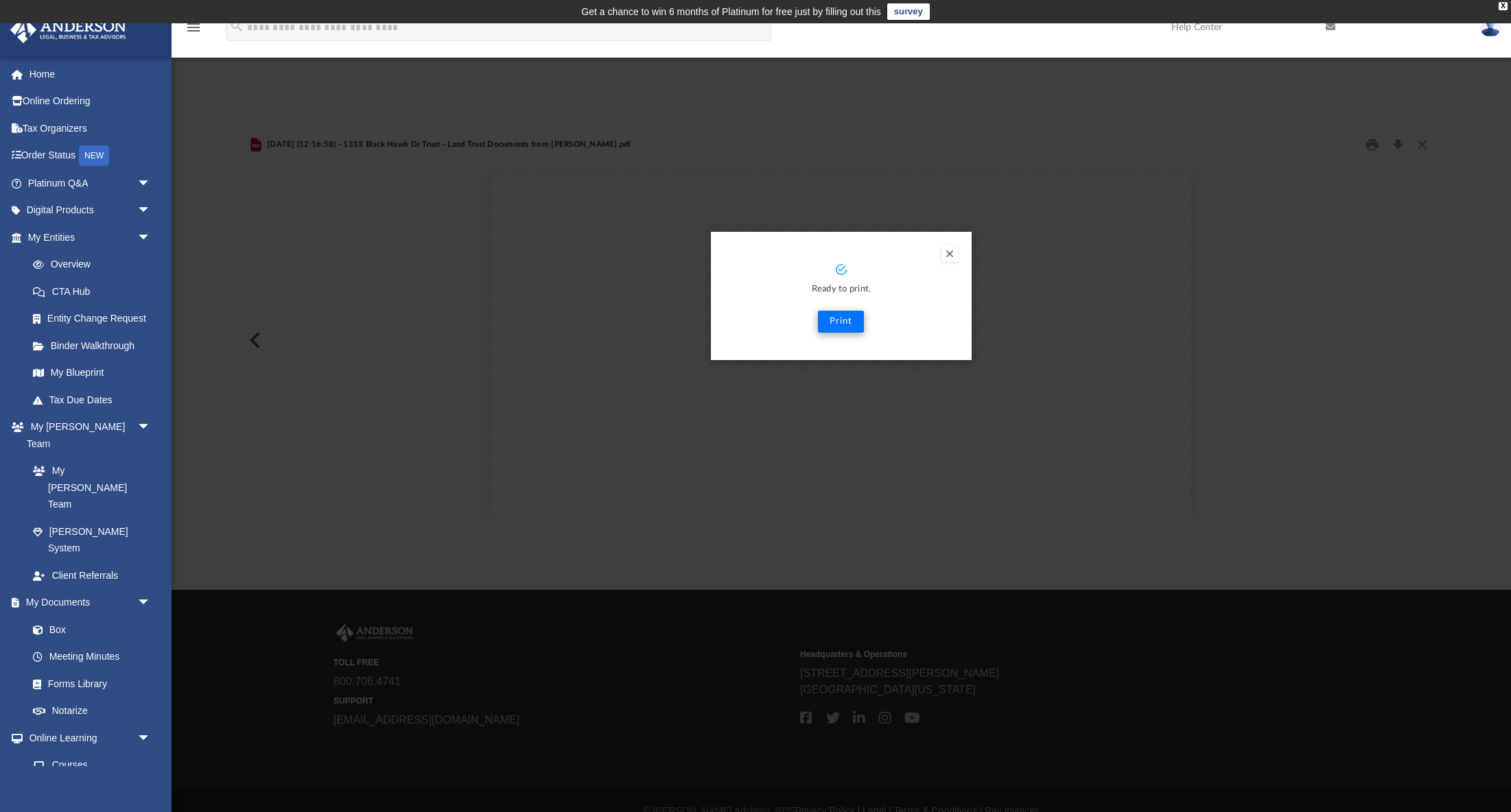
click at [835, 320] on button "Print" at bounding box center [841, 322] width 46 height 22
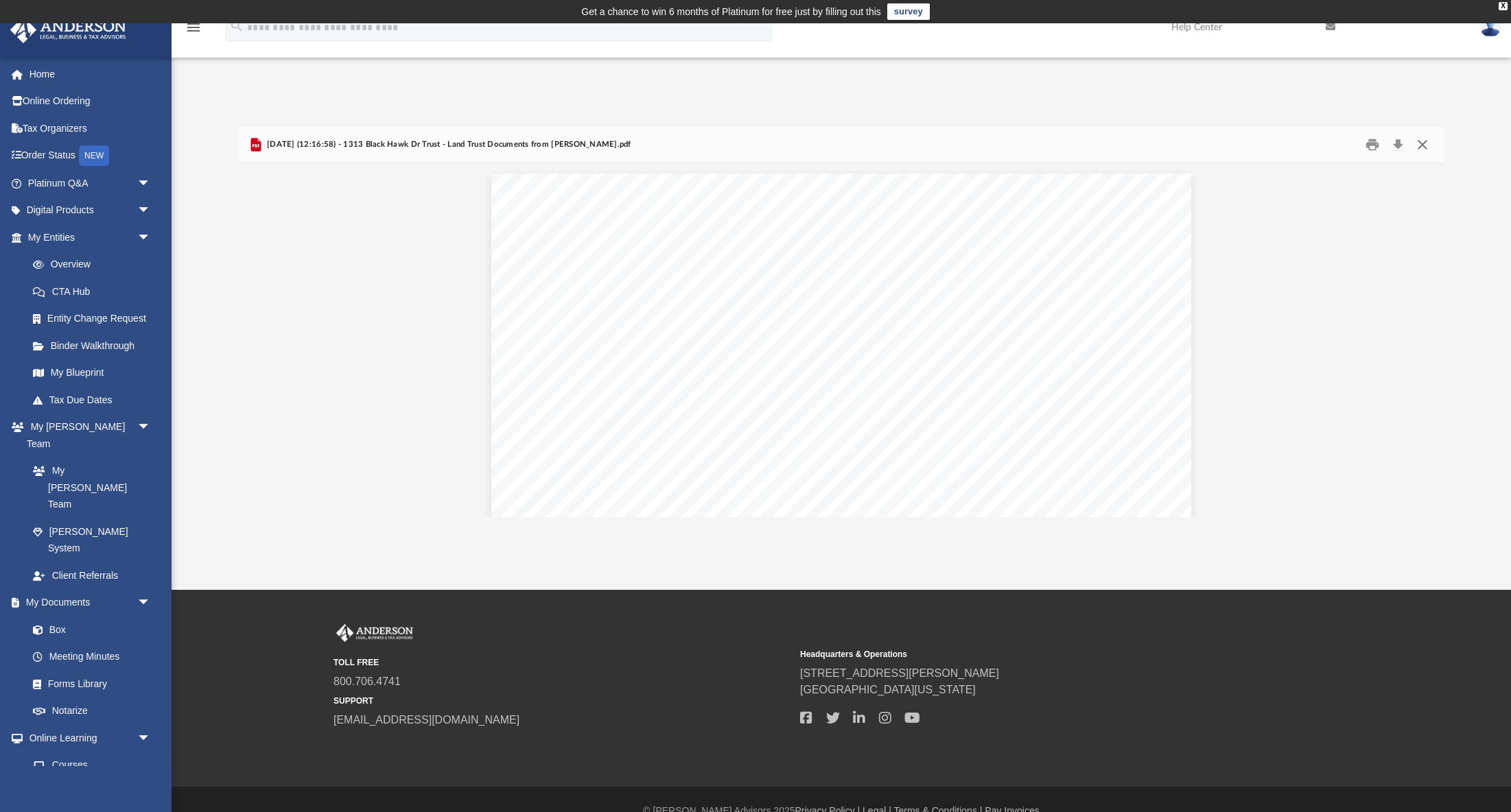
click at [1421, 146] on button "Close" at bounding box center [1422, 144] width 25 height 21
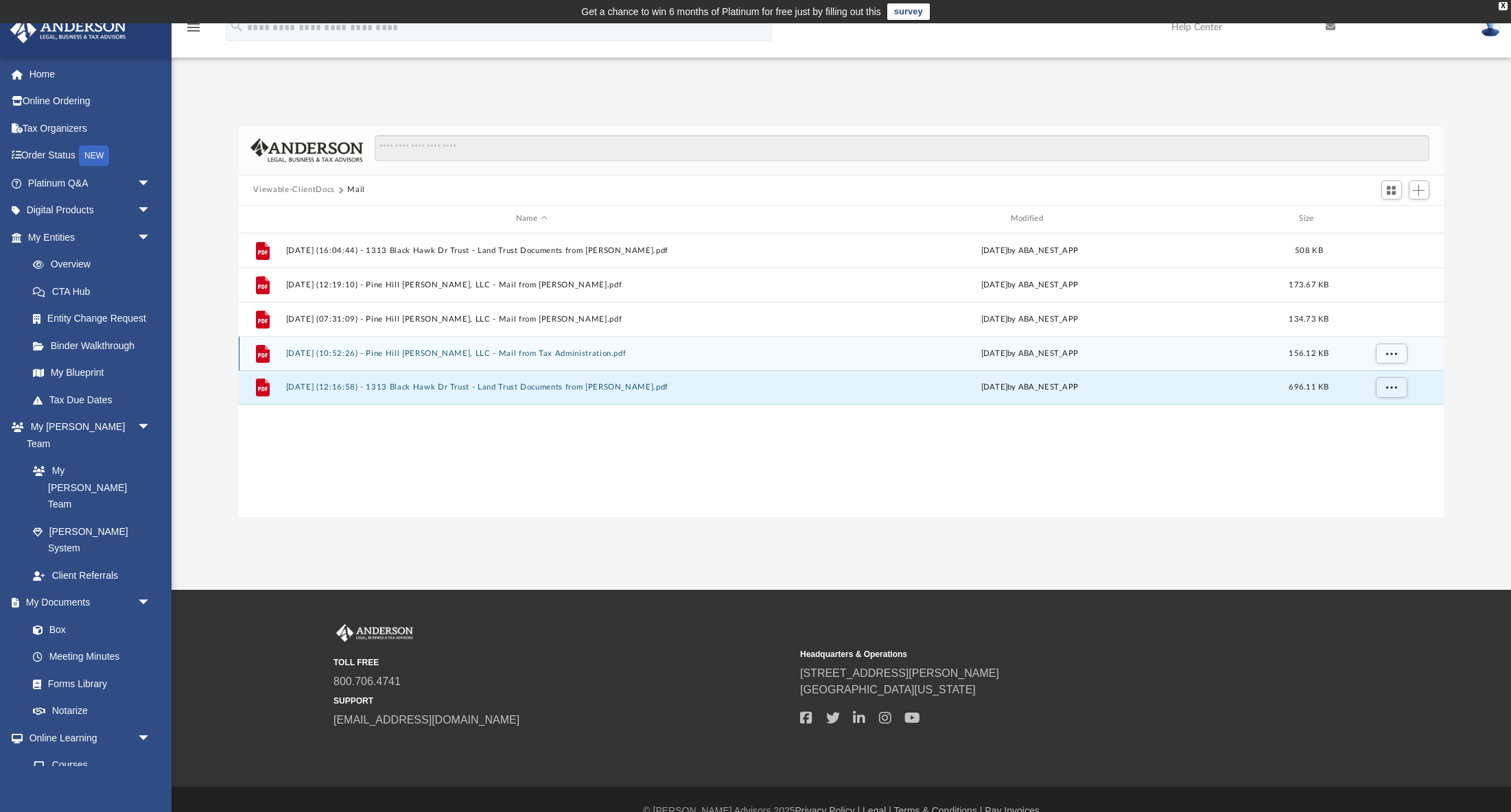
click at [522, 354] on button "2025.03.26 (10:52:26) - Pine Hill Jackson, LLC - Mail from Tax Administration.p…" at bounding box center [531, 354] width 492 height 9
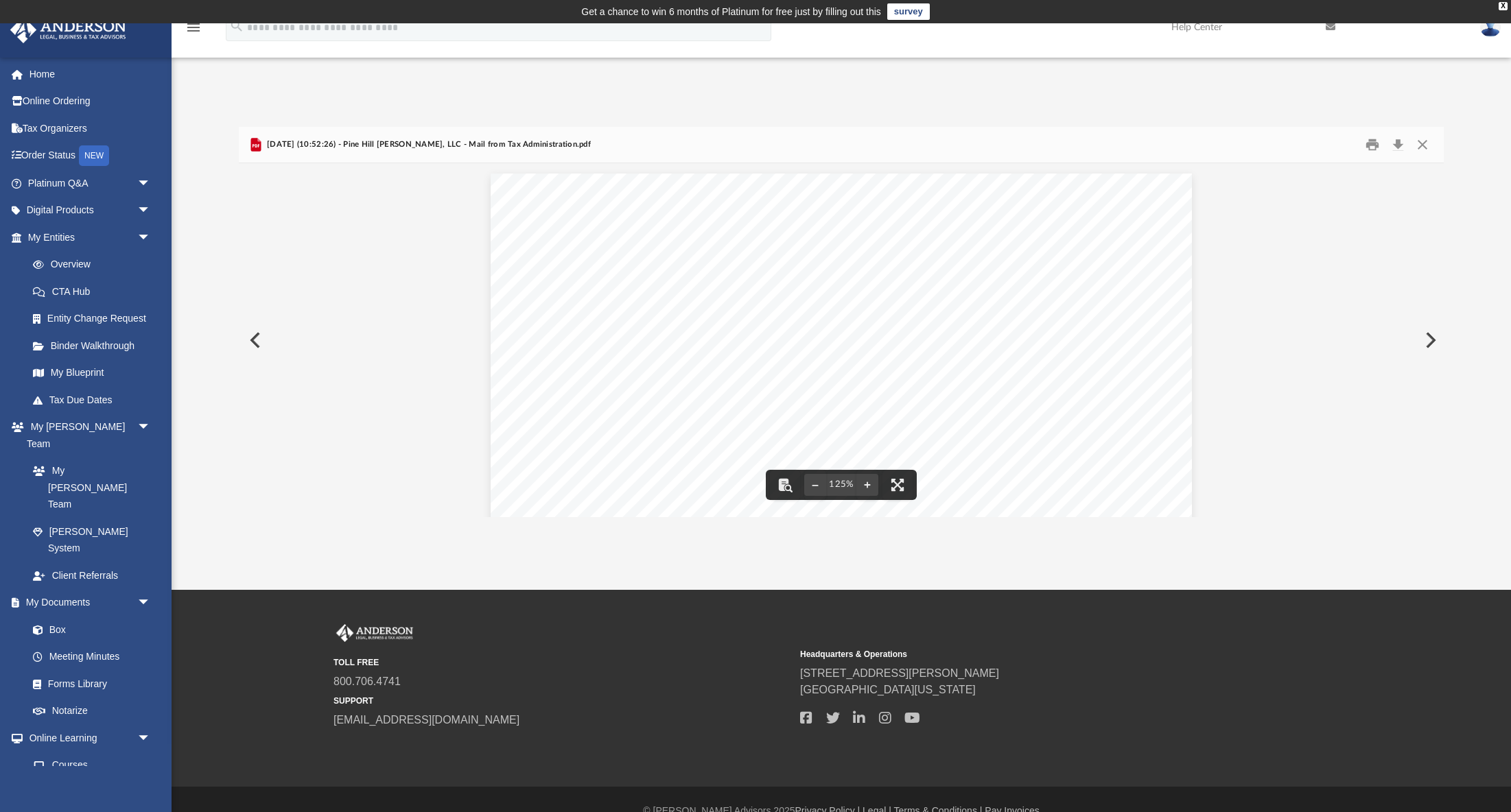
scroll to position [0, 0]
click at [1371, 142] on button "Print" at bounding box center [1372, 144] width 27 height 21
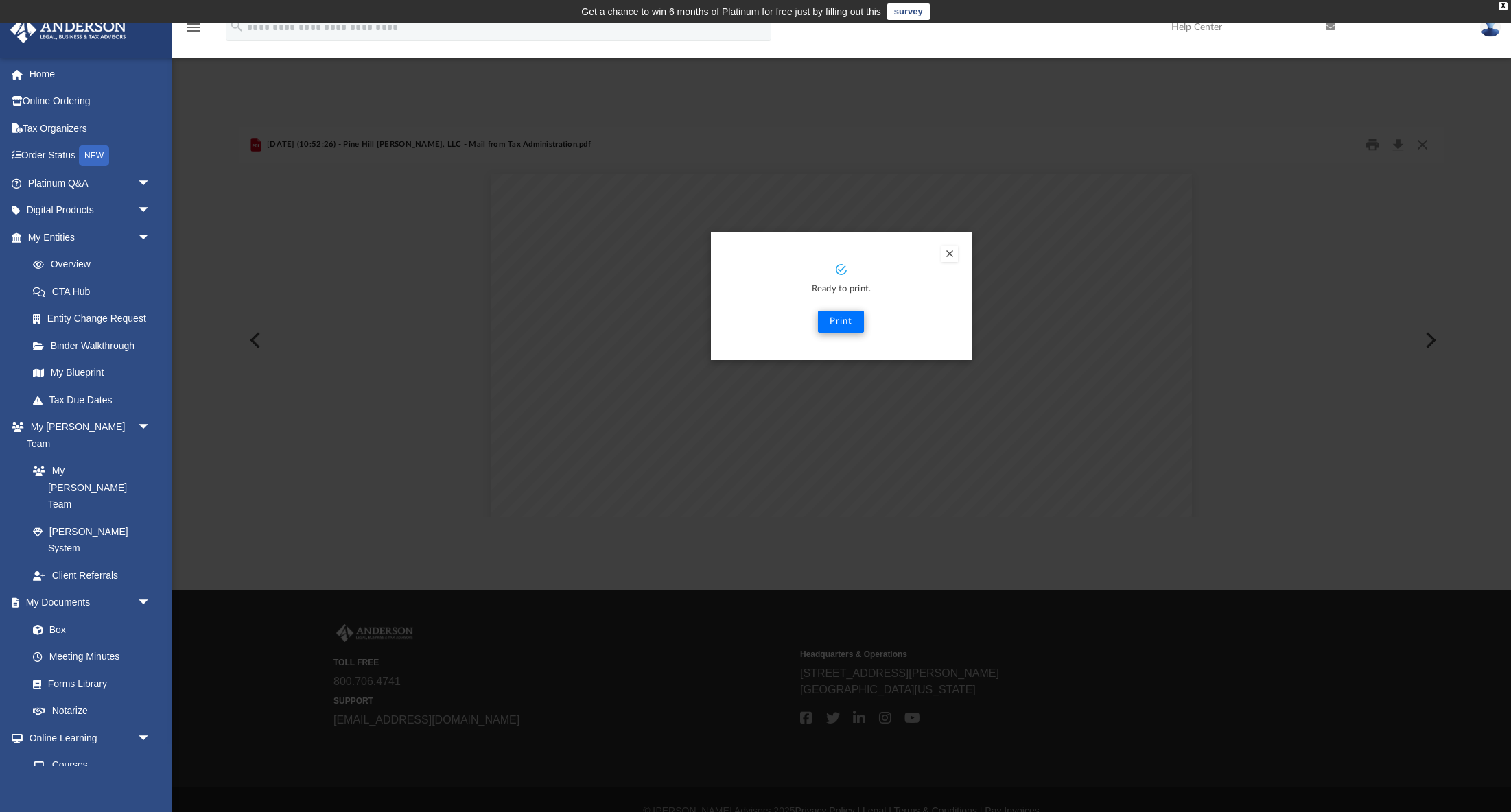
click at [843, 318] on button "Print" at bounding box center [841, 322] width 46 height 22
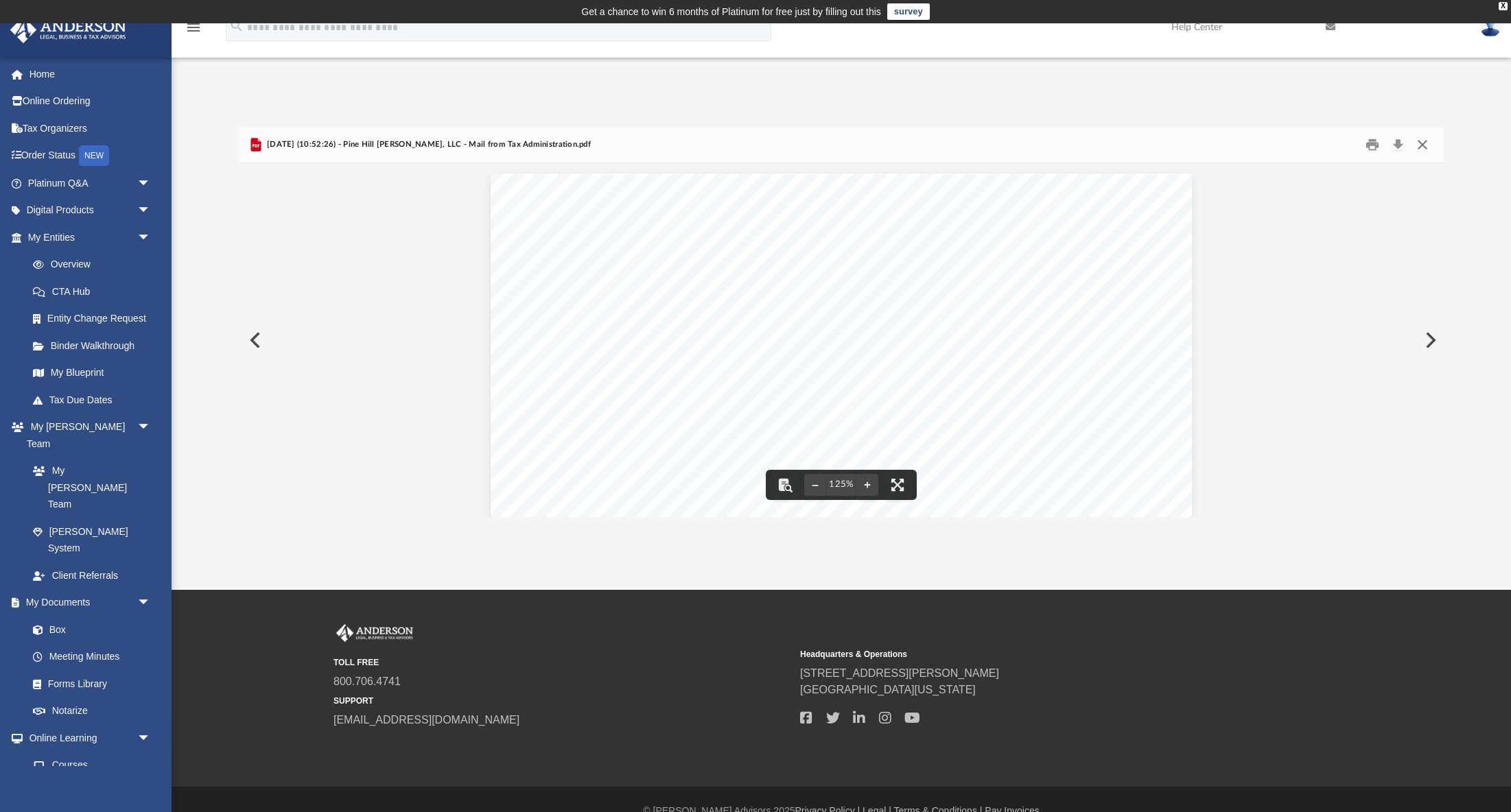
click at [1424, 143] on button "Close" at bounding box center [1422, 144] width 25 height 21
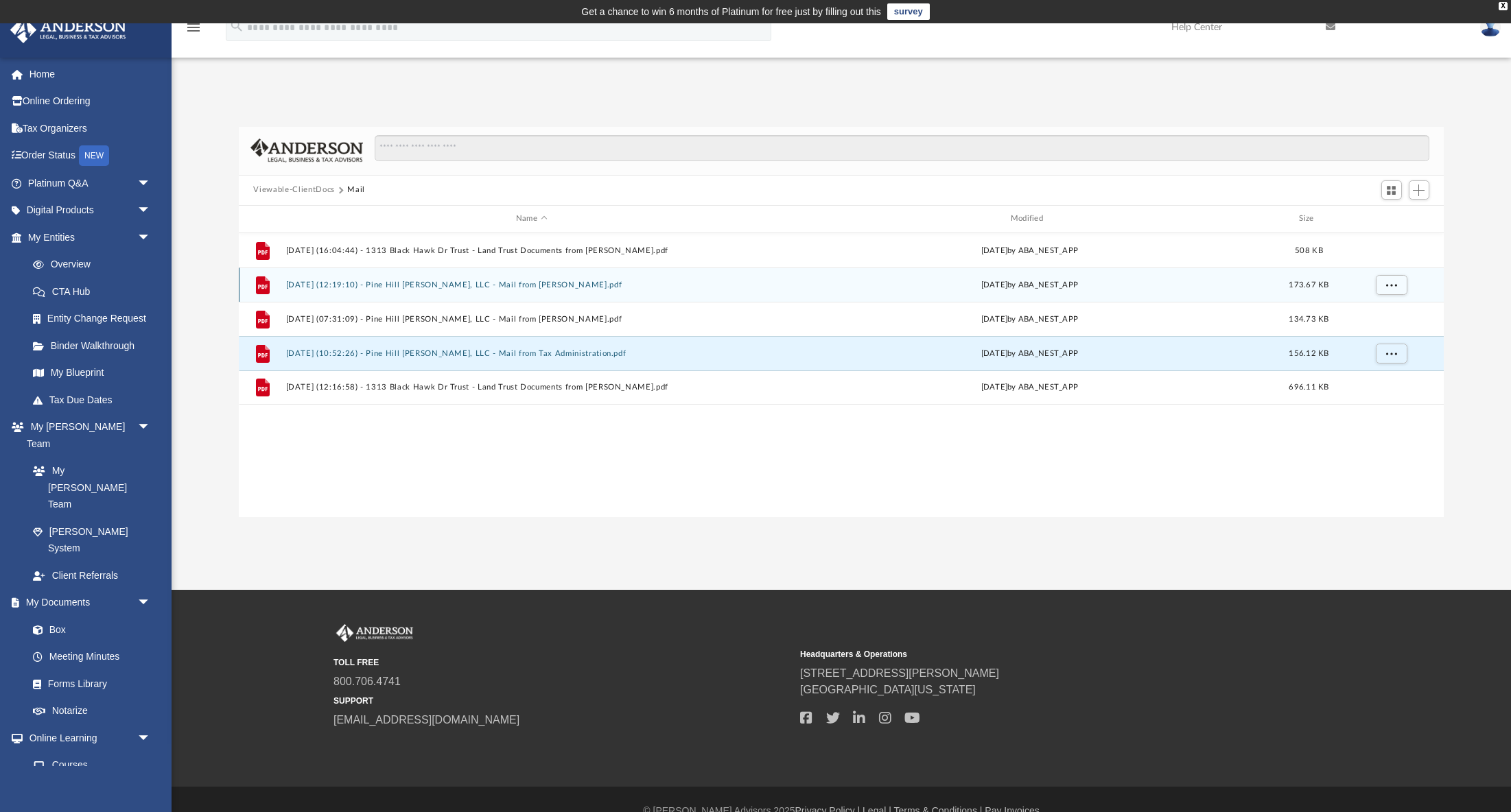
click at [396, 289] on div "File 2024.12.31 (12:19:10) - Pine Hill Jackson, LLC - Mail from EDDIE FAIR.pdf …" at bounding box center [842, 285] width 1206 height 34
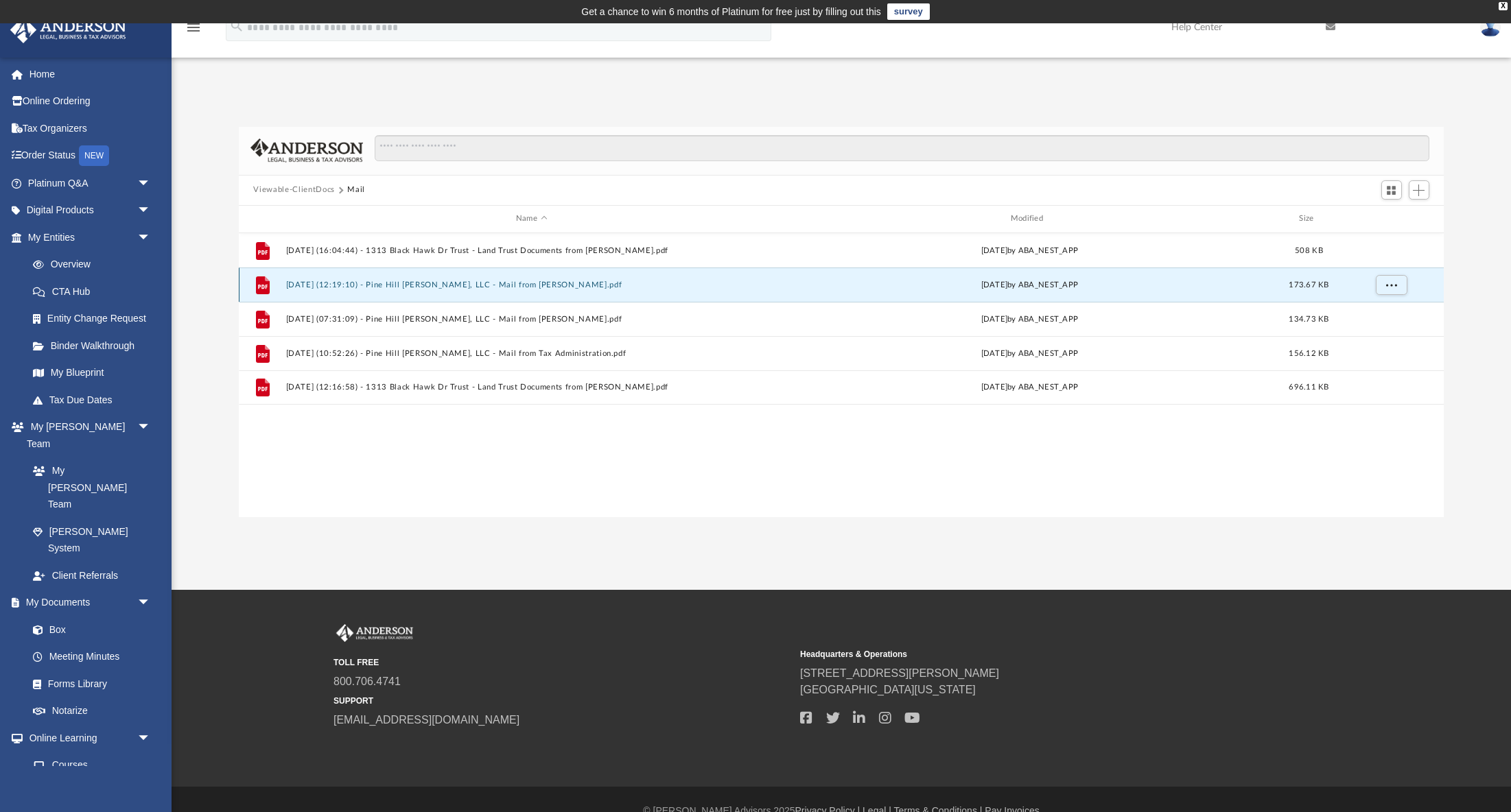
click at [446, 288] on button "2024.12.31 (12:19:10) - Pine Hill Jackson, LLC - Mail from EDDIE FAIR.pdf" at bounding box center [531, 285] width 492 height 9
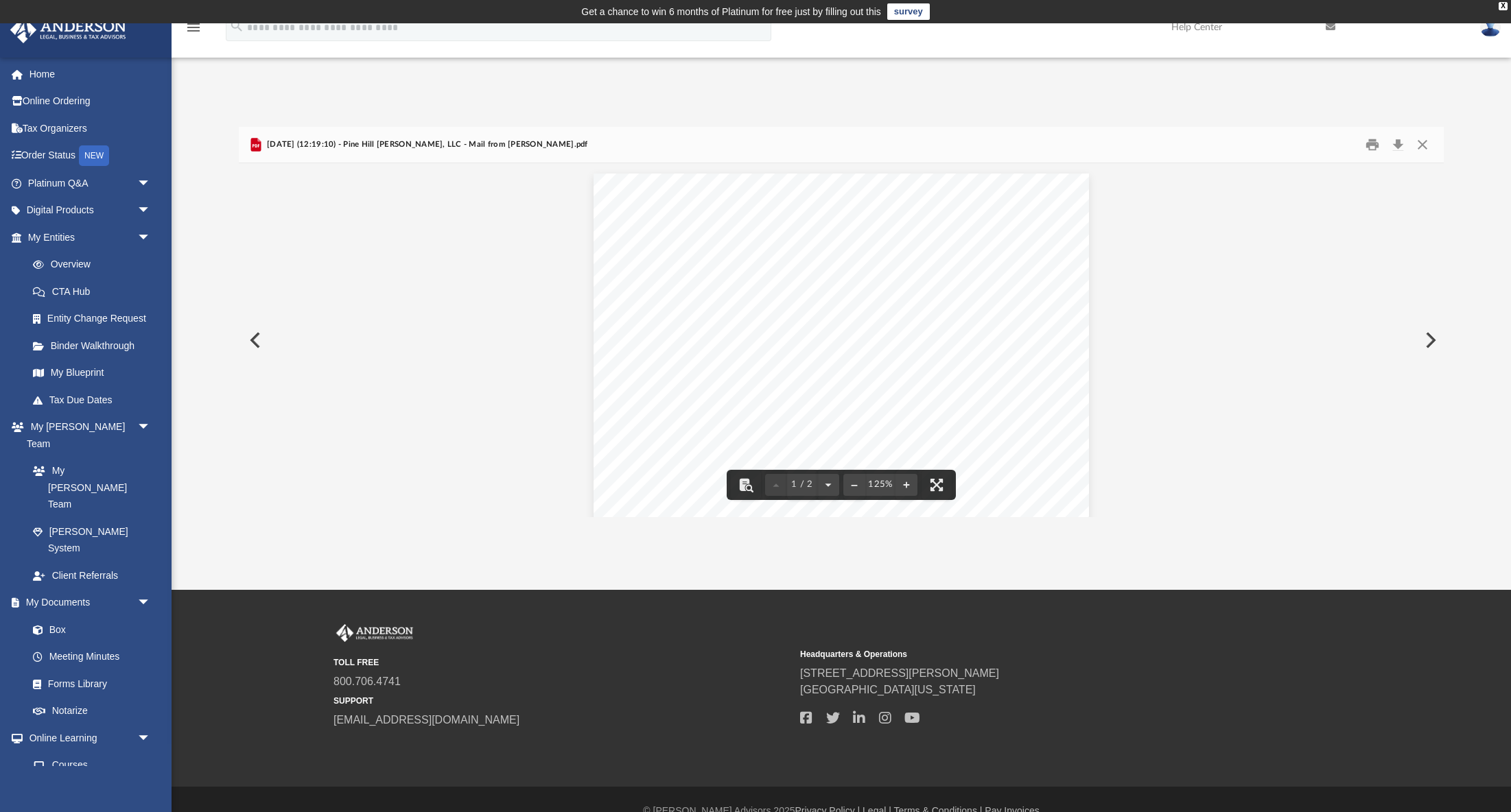
click at [1420, 141] on button "Close" at bounding box center [1422, 144] width 25 height 21
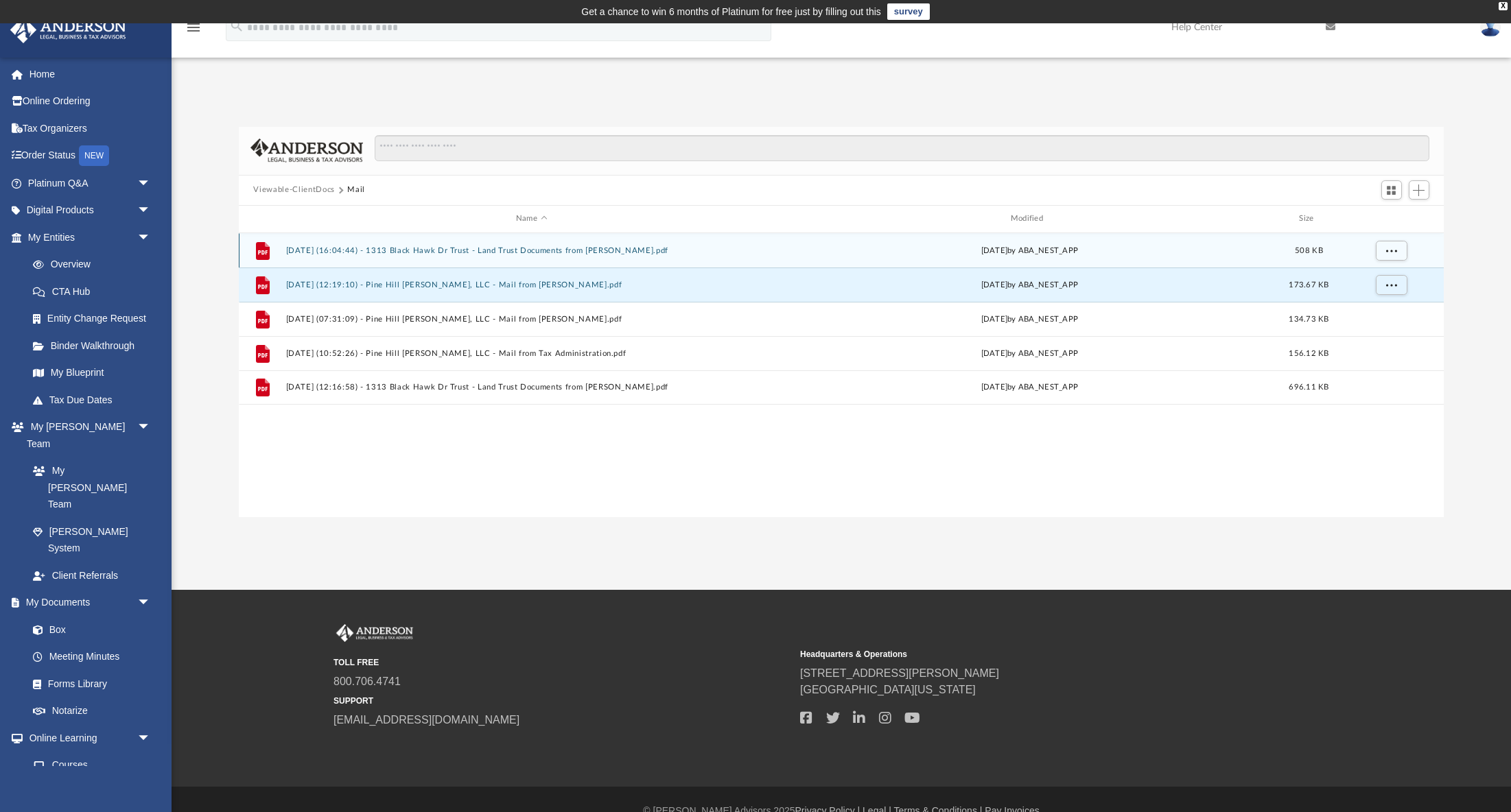
click at [650, 249] on button "2024.10.29 (16:04:44) - 1313 Black Hawk Dr Trust - Land Trust Documents from La…" at bounding box center [531, 251] width 492 height 9
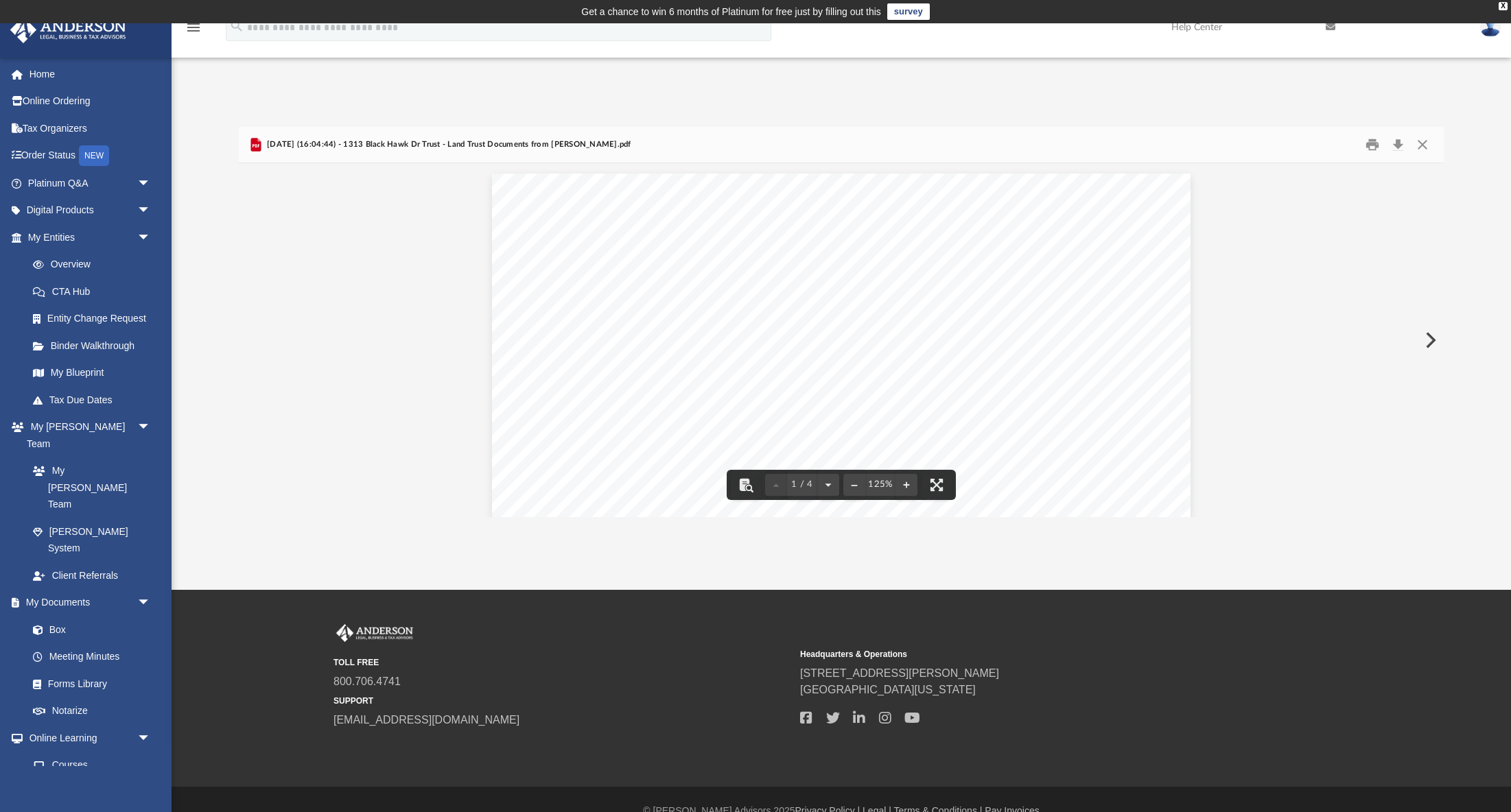
scroll to position [4, 0]
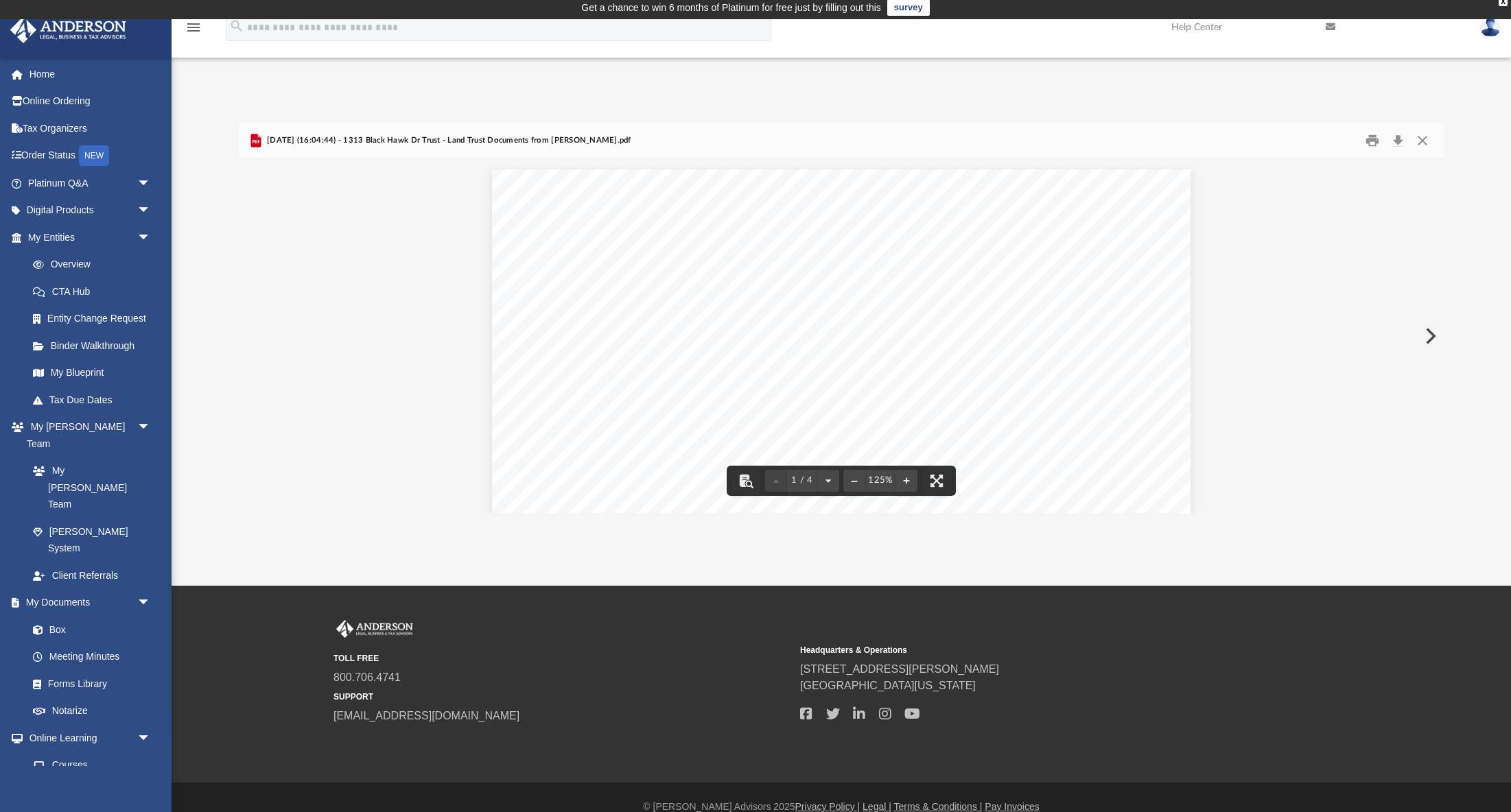
click at [1421, 140] on button "Close" at bounding box center [1422, 140] width 25 height 21
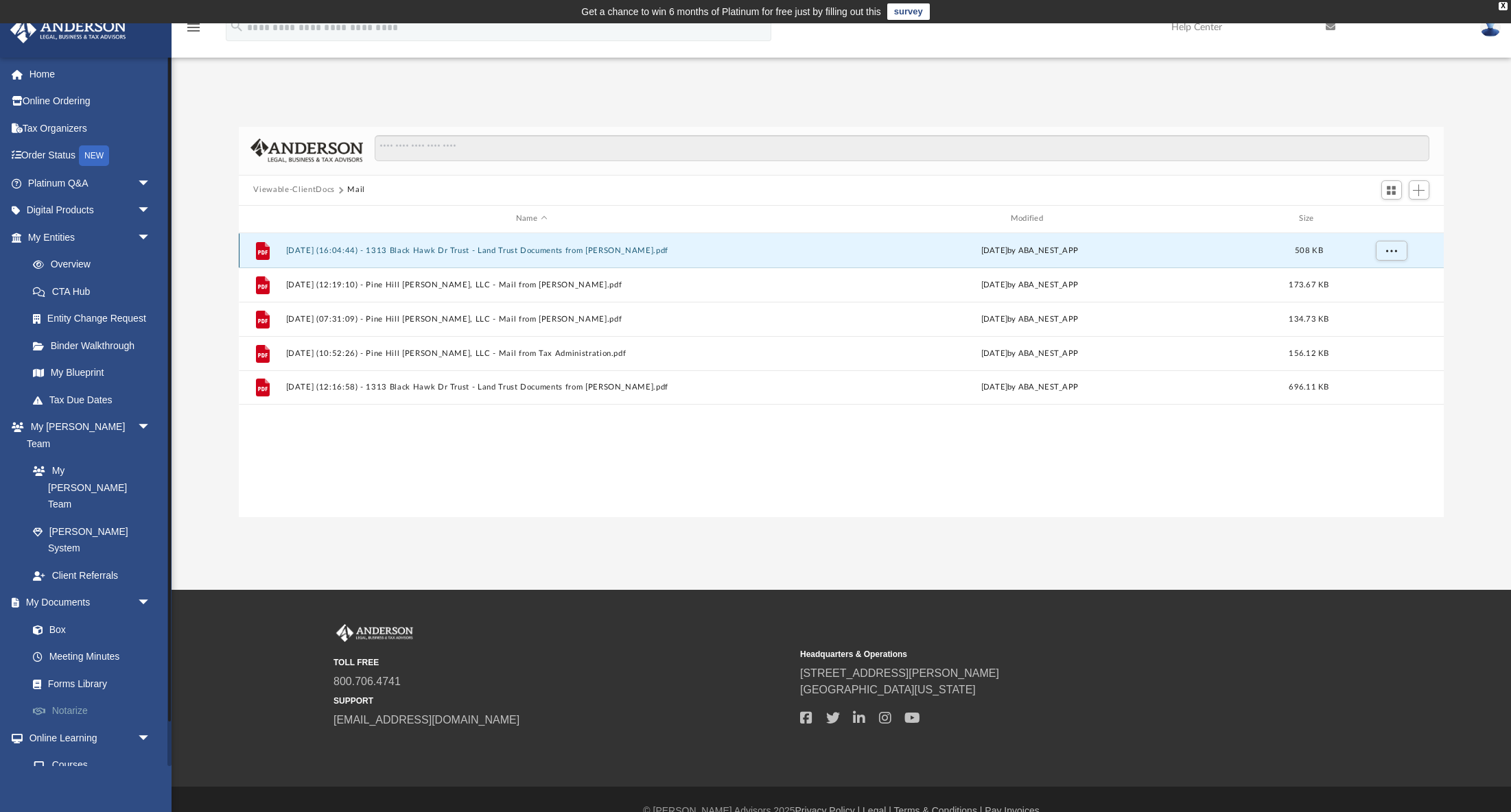
scroll to position [0, 0]
click at [90, 670] on link "Forms Library" at bounding box center [95, 684] width 153 height 27
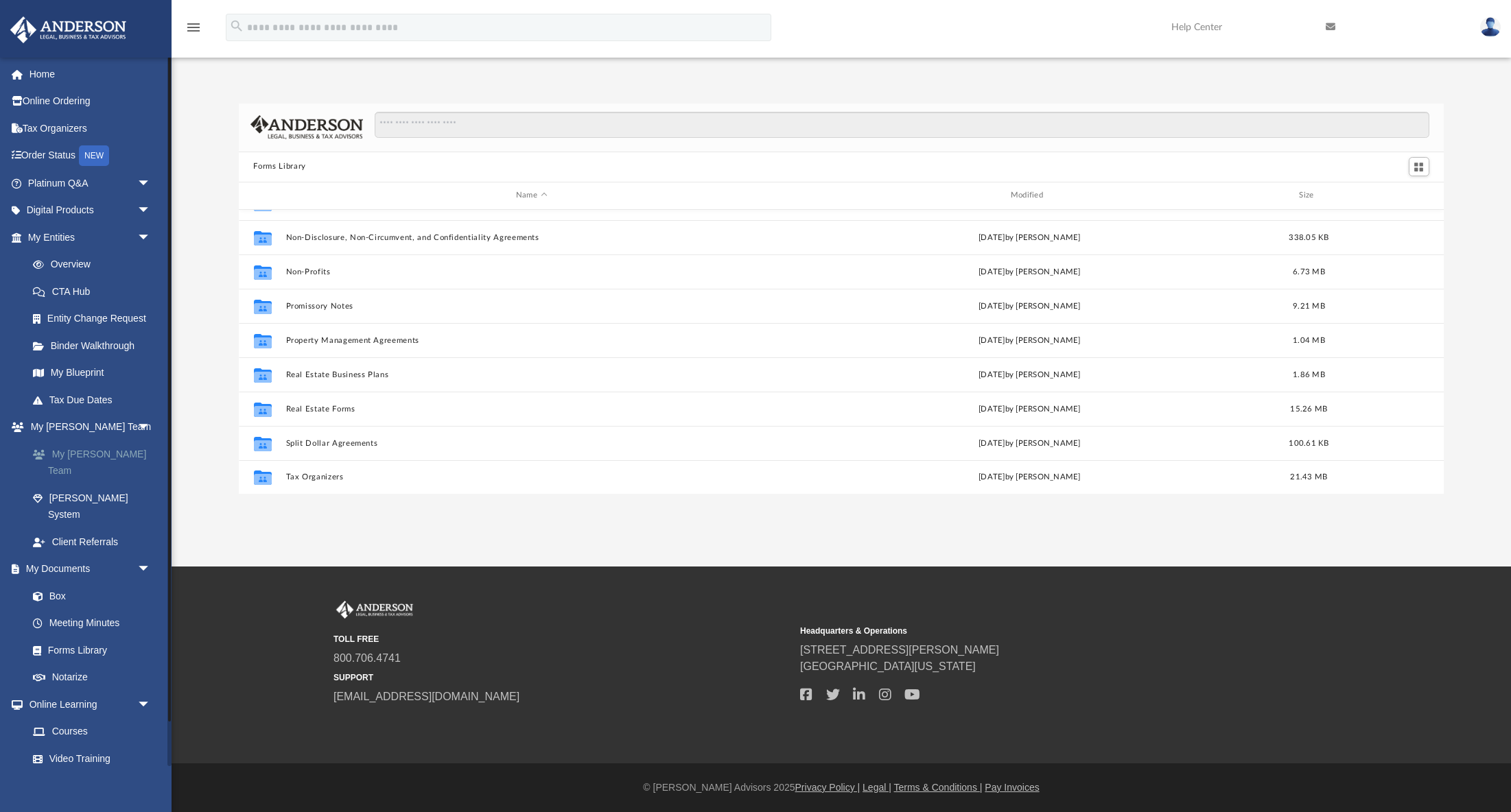
scroll to position [24, 0]
click at [96, 392] on link "Tax Due Dates" at bounding box center [95, 400] width 153 height 27
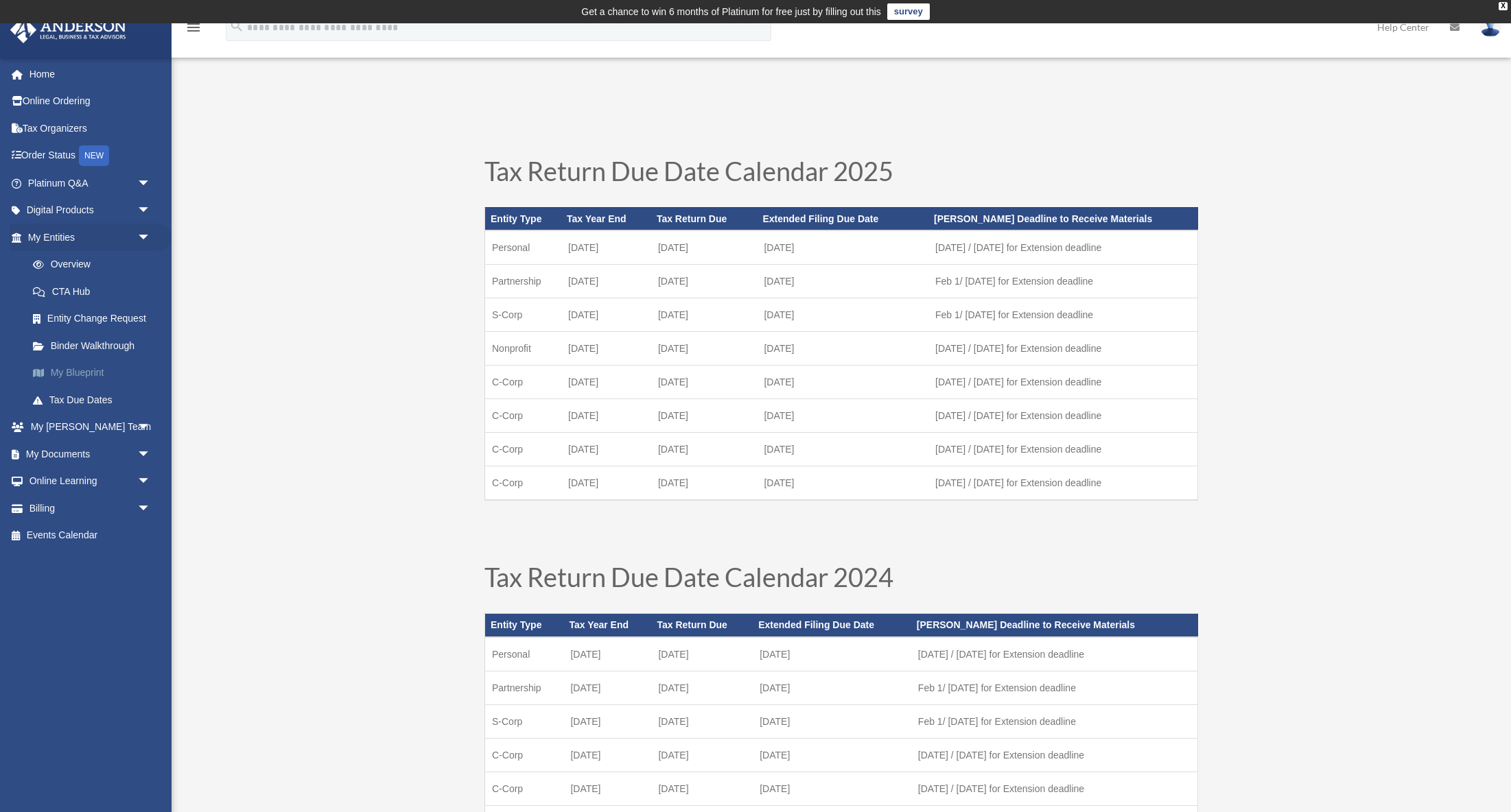
click at [87, 370] on link "My Blueprint" at bounding box center [95, 373] width 153 height 27
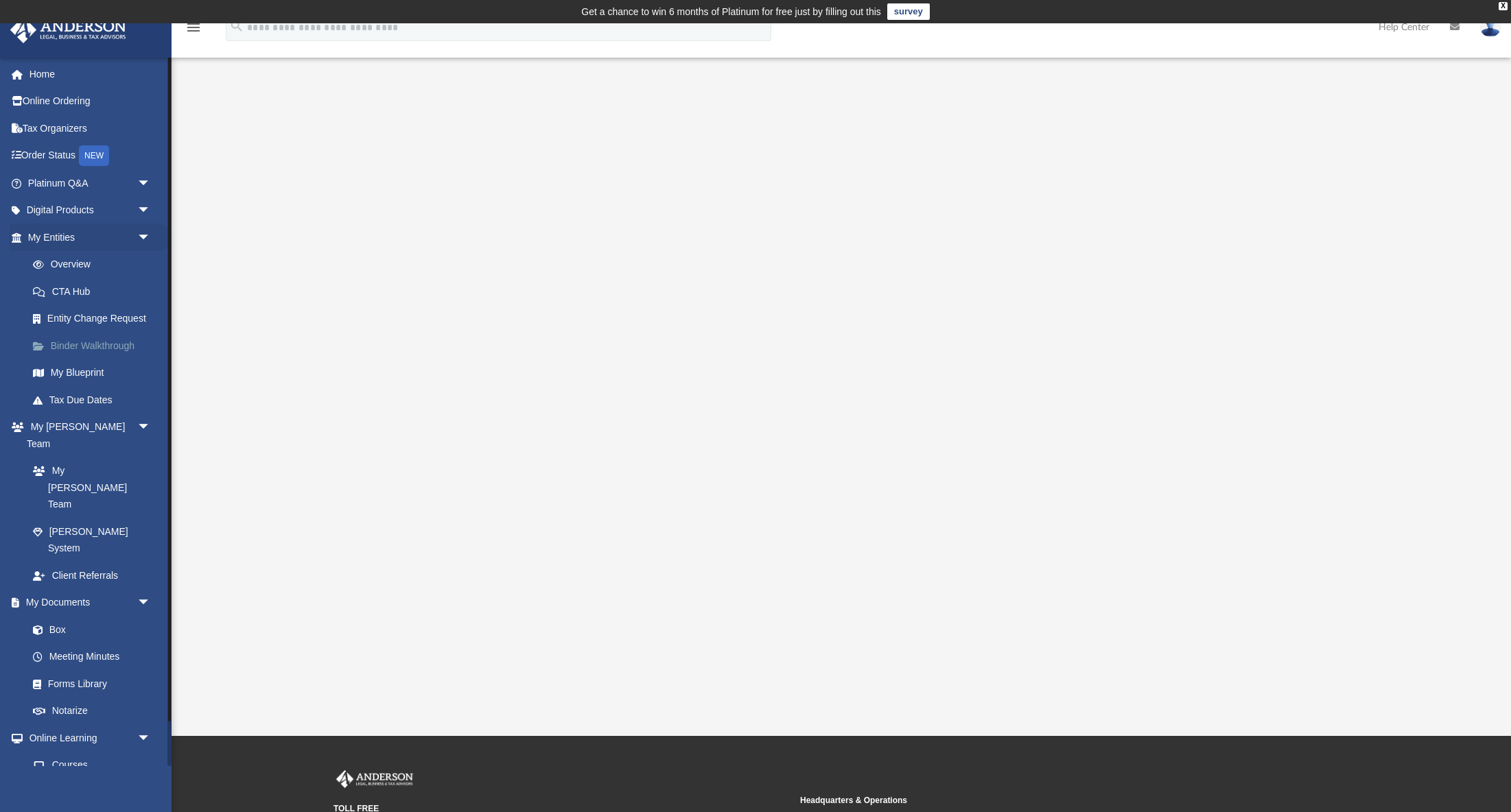
click at [102, 345] on link "Binder Walkthrough" at bounding box center [95, 346] width 153 height 27
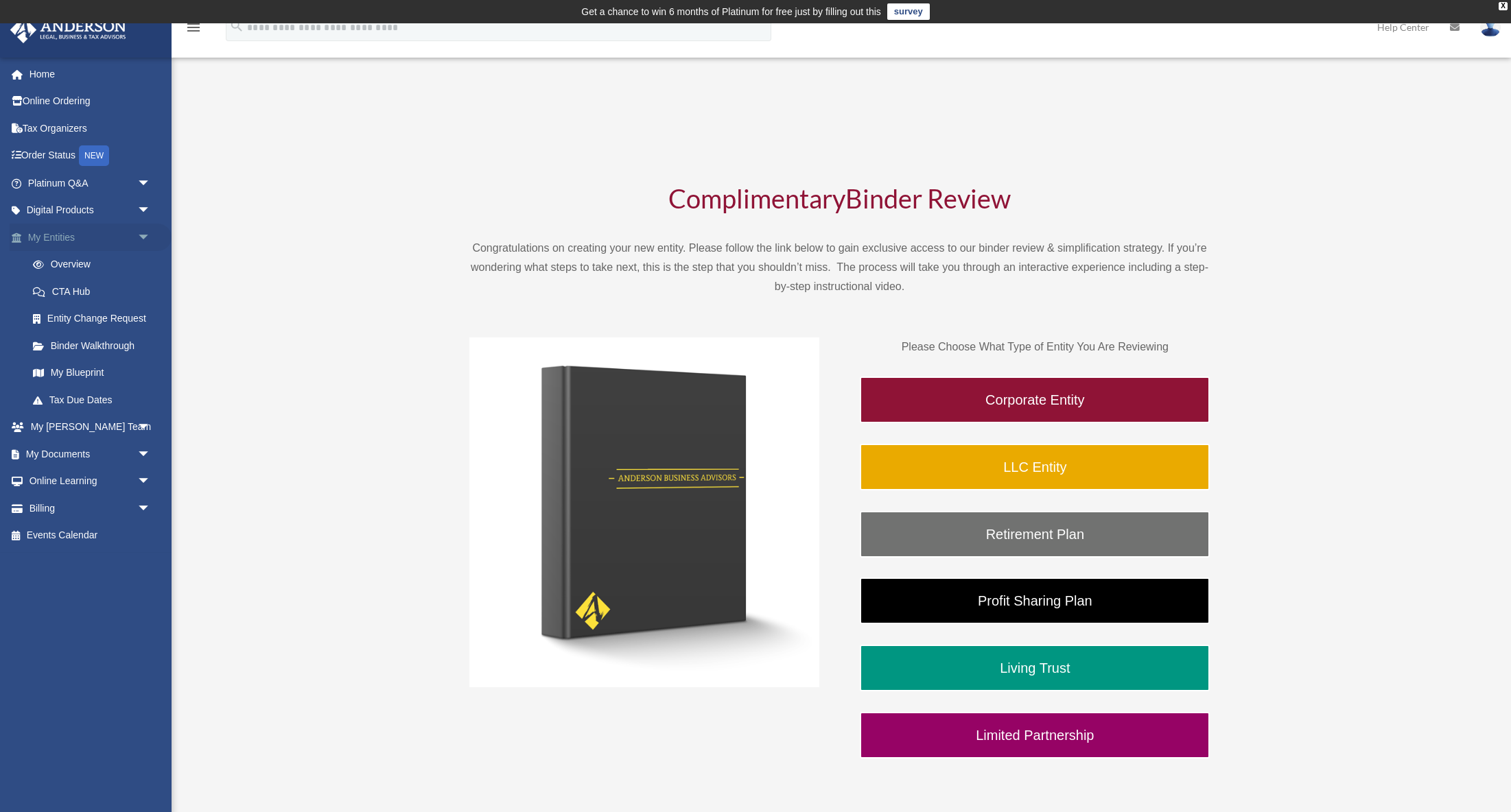
click at [140, 234] on span "arrow_drop_down" at bounding box center [151, 238] width 27 height 28
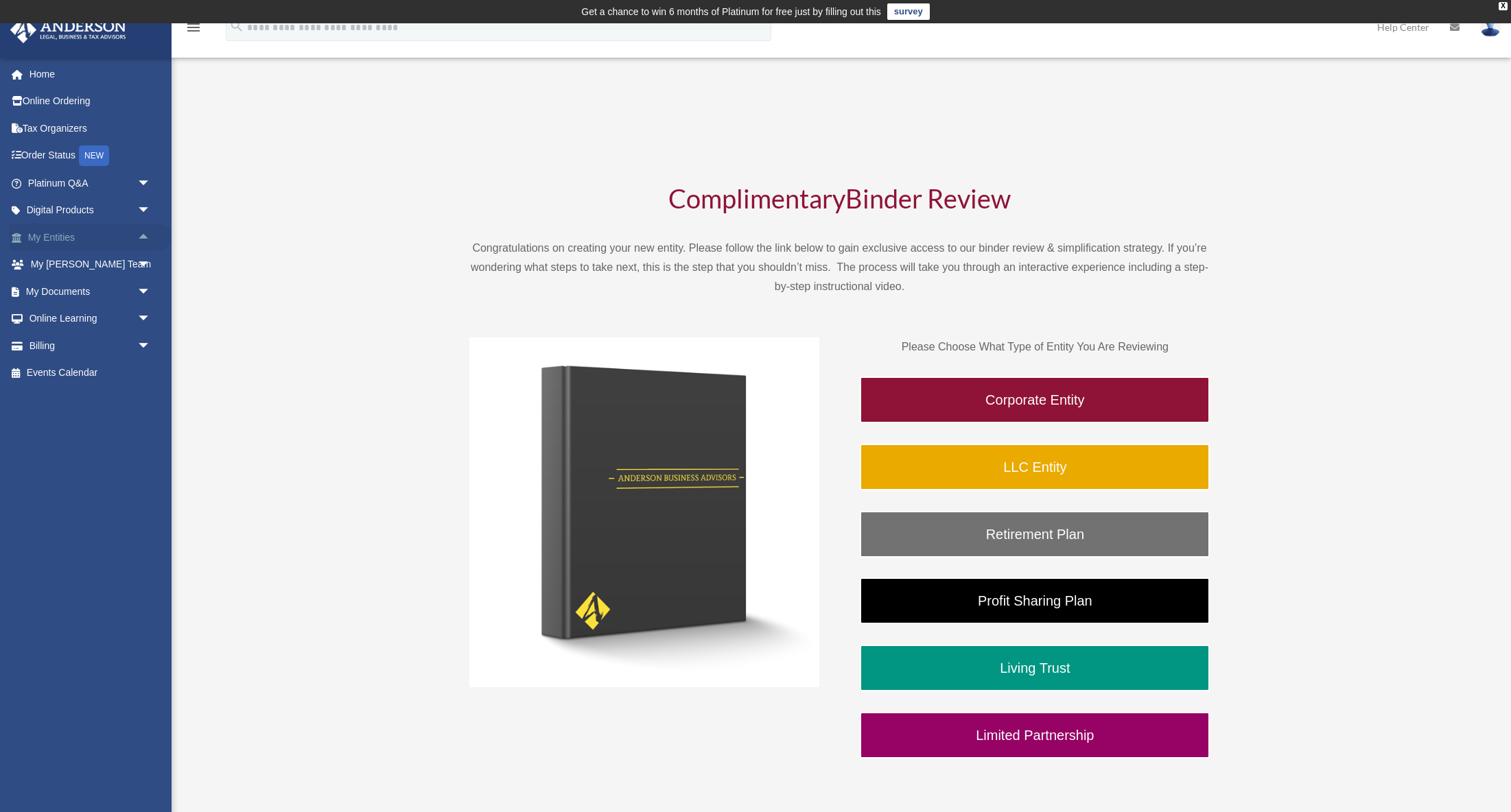
click at [40, 233] on link "My Entities arrow_drop_up" at bounding box center [90, 238] width 162 height 27
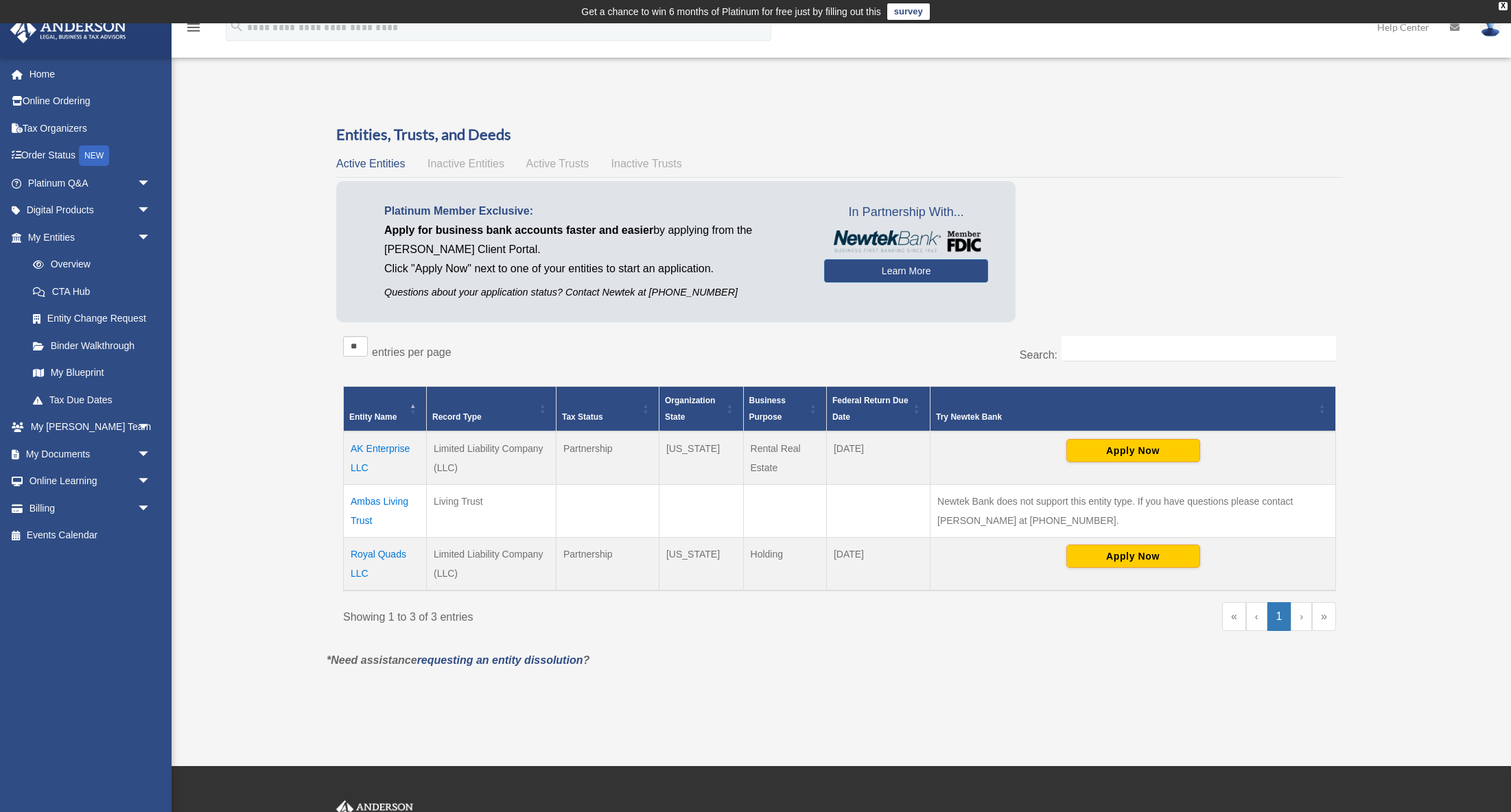
click at [445, 168] on span "Inactive Entities" at bounding box center [465, 163] width 77 height 11
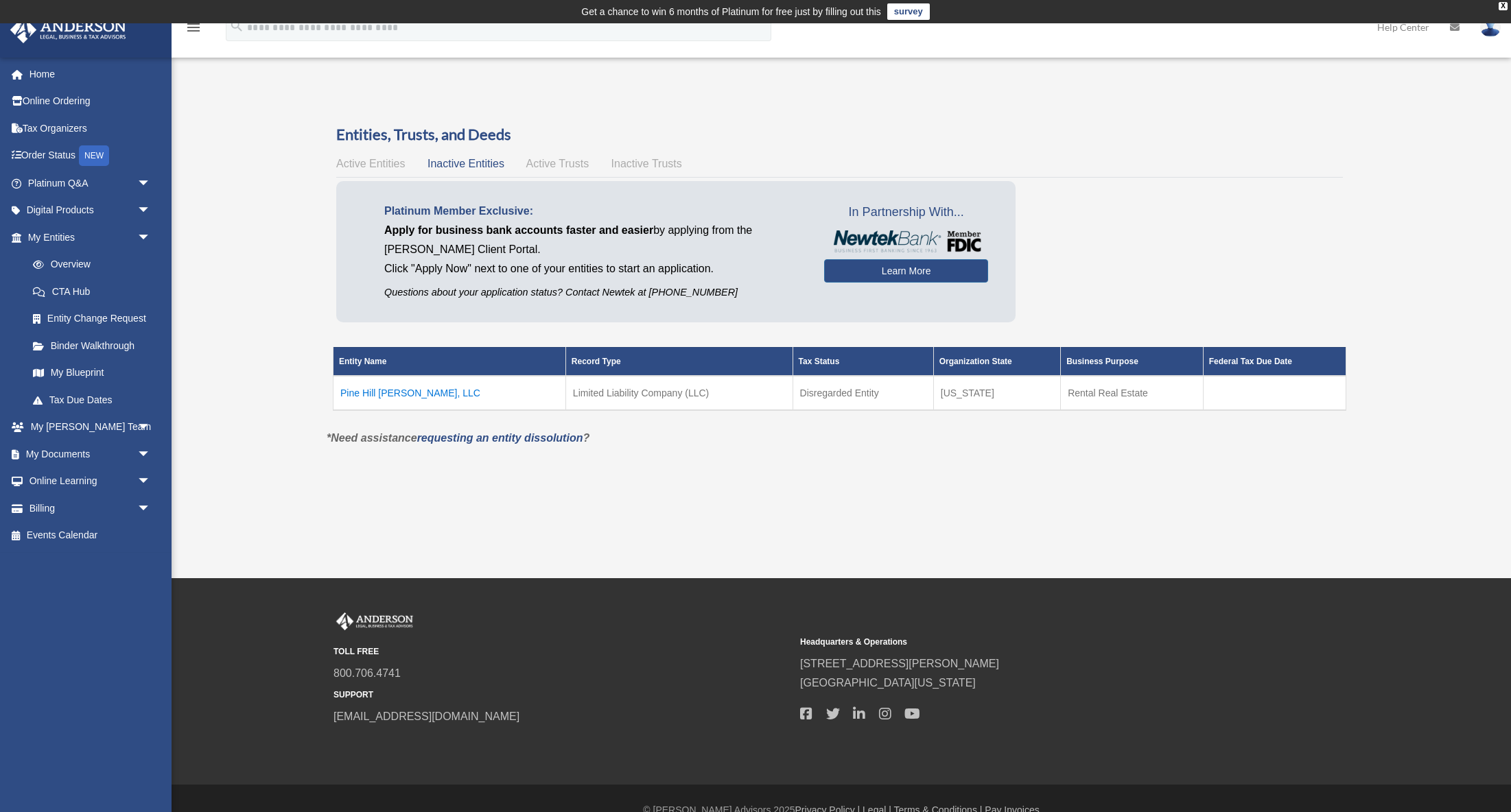
click at [369, 165] on span "Active Entities" at bounding box center [370, 163] width 68 height 11
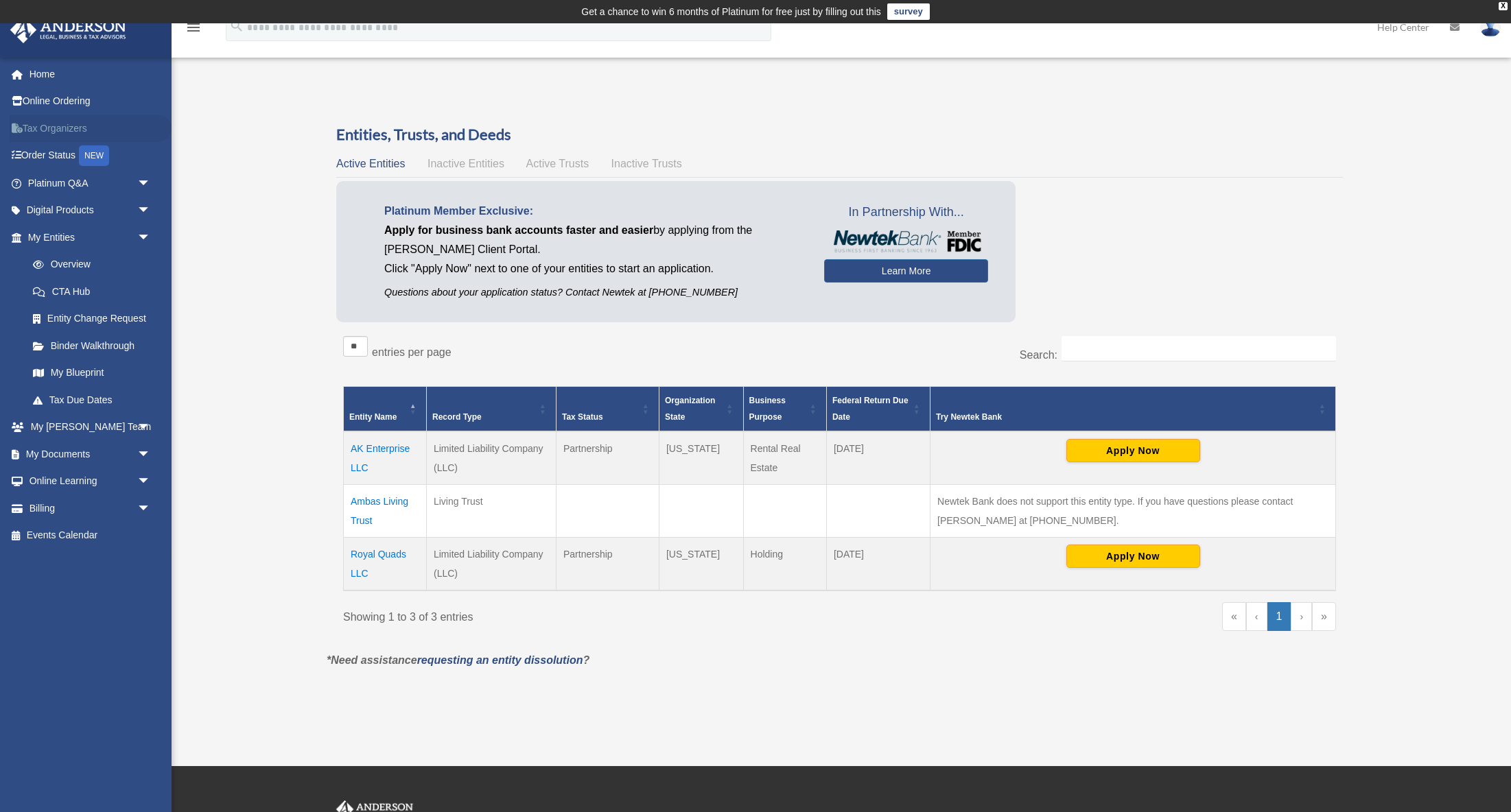
click at [46, 127] on link "Tax Organizers" at bounding box center [90, 128] width 162 height 27
click at [143, 178] on span "arrow_drop_down" at bounding box center [151, 183] width 27 height 28
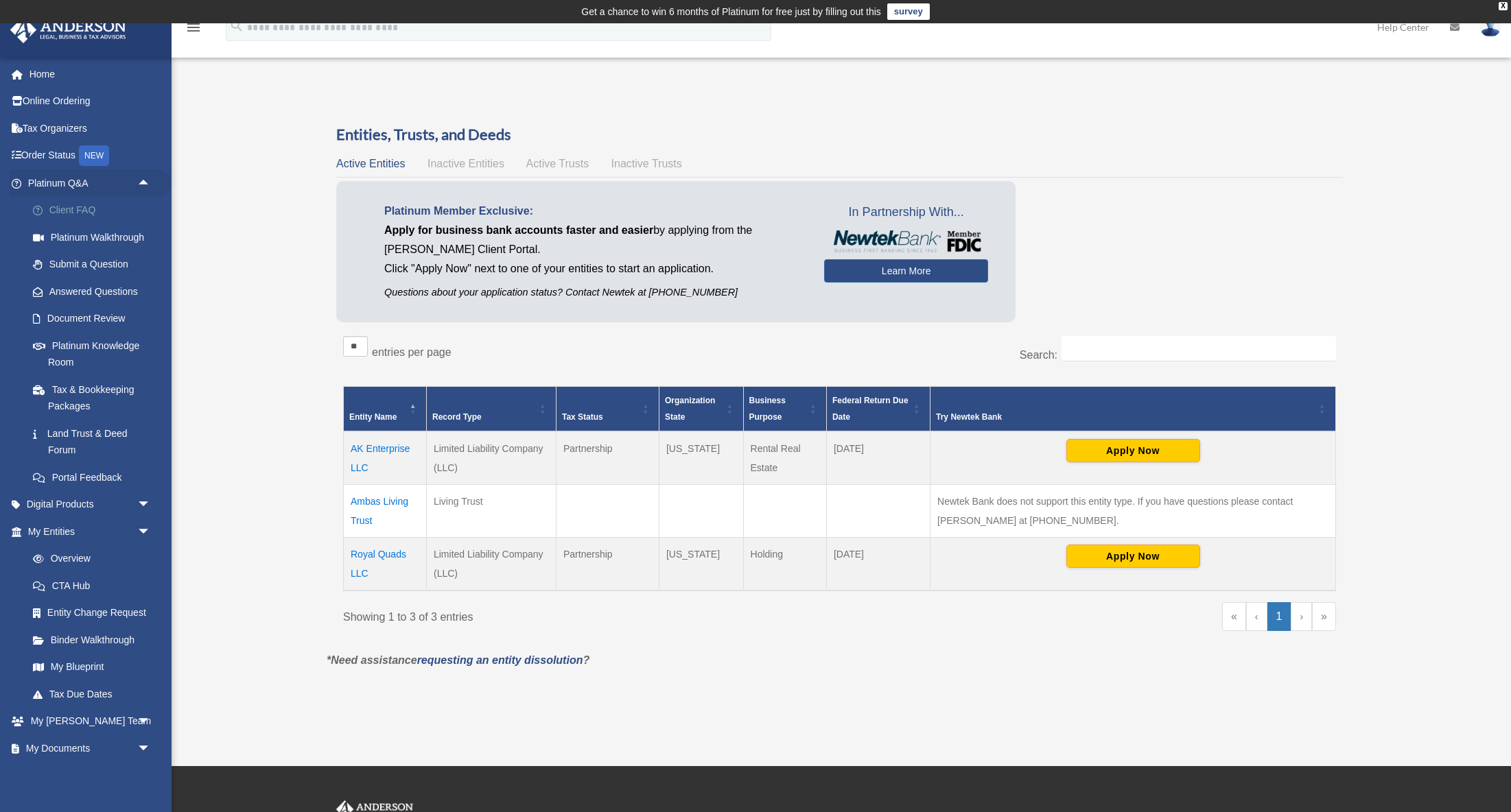
click at [82, 206] on link "Client FAQ" at bounding box center [95, 210] width 153 height 27
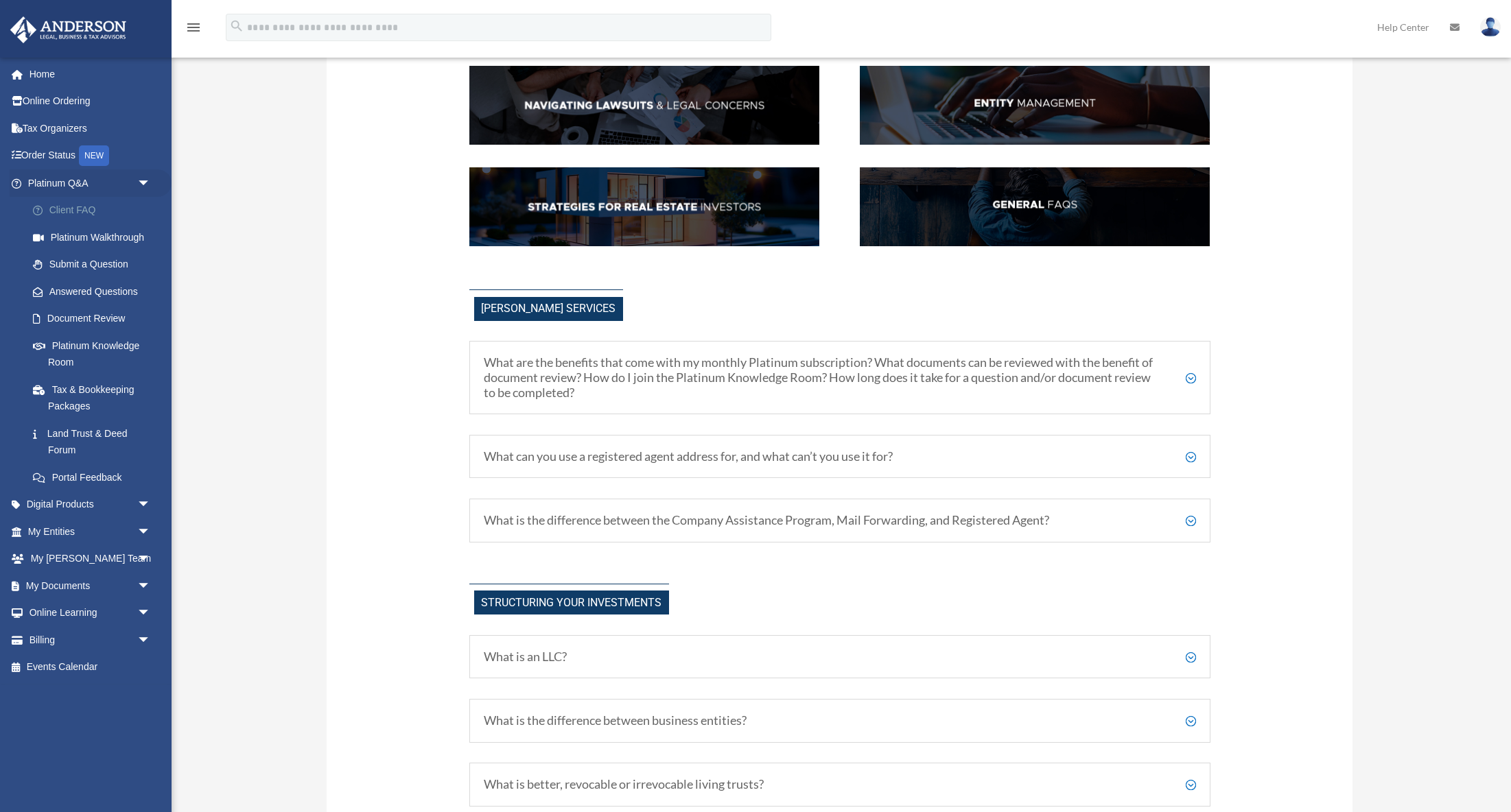
scroll to position [297, 0]
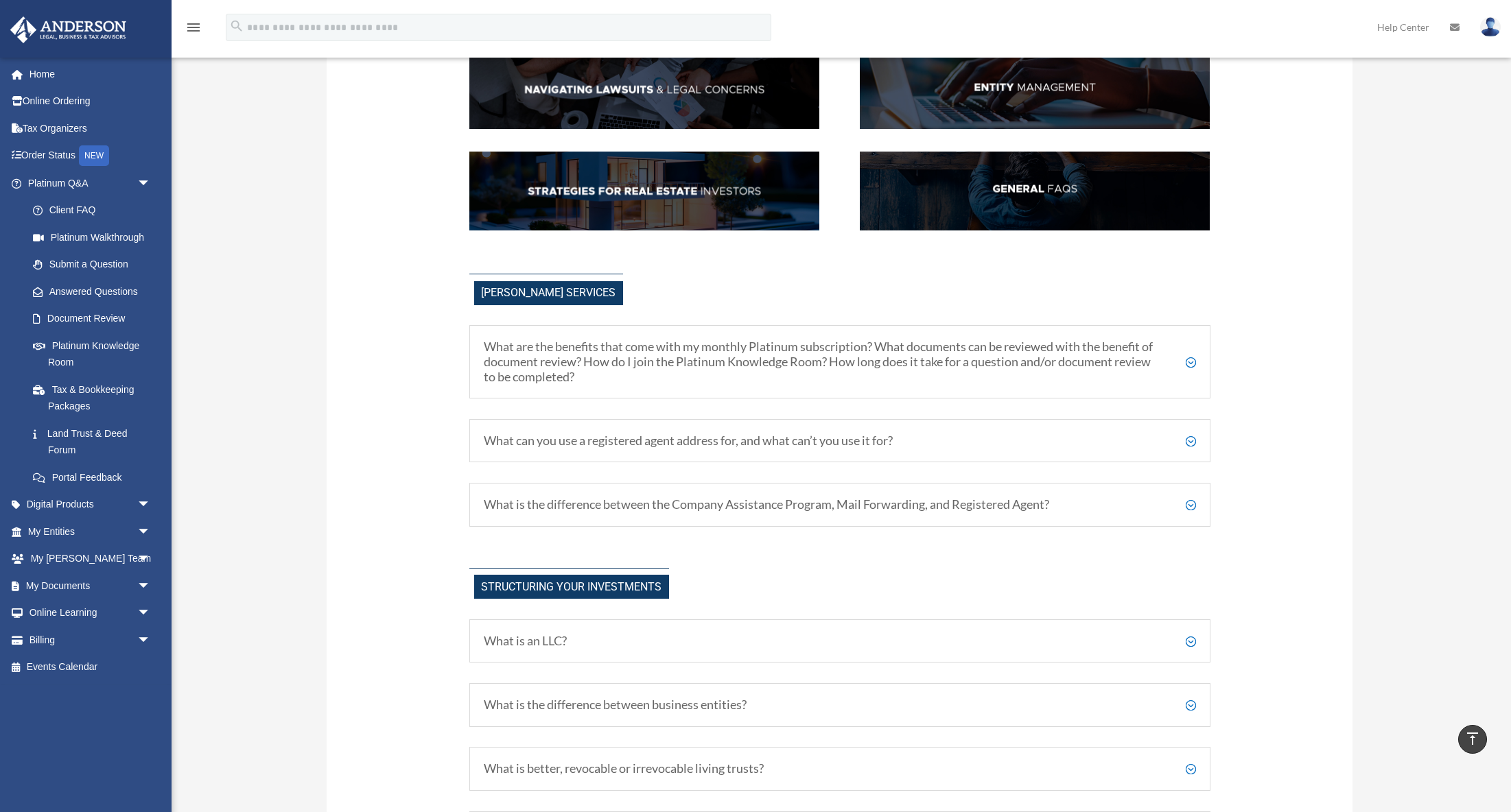
click at [1191, 439] on h5 "What can you use a registered agent address for, and what can’t you use it for?" at bounding box center [839, 441] width 712 height 15
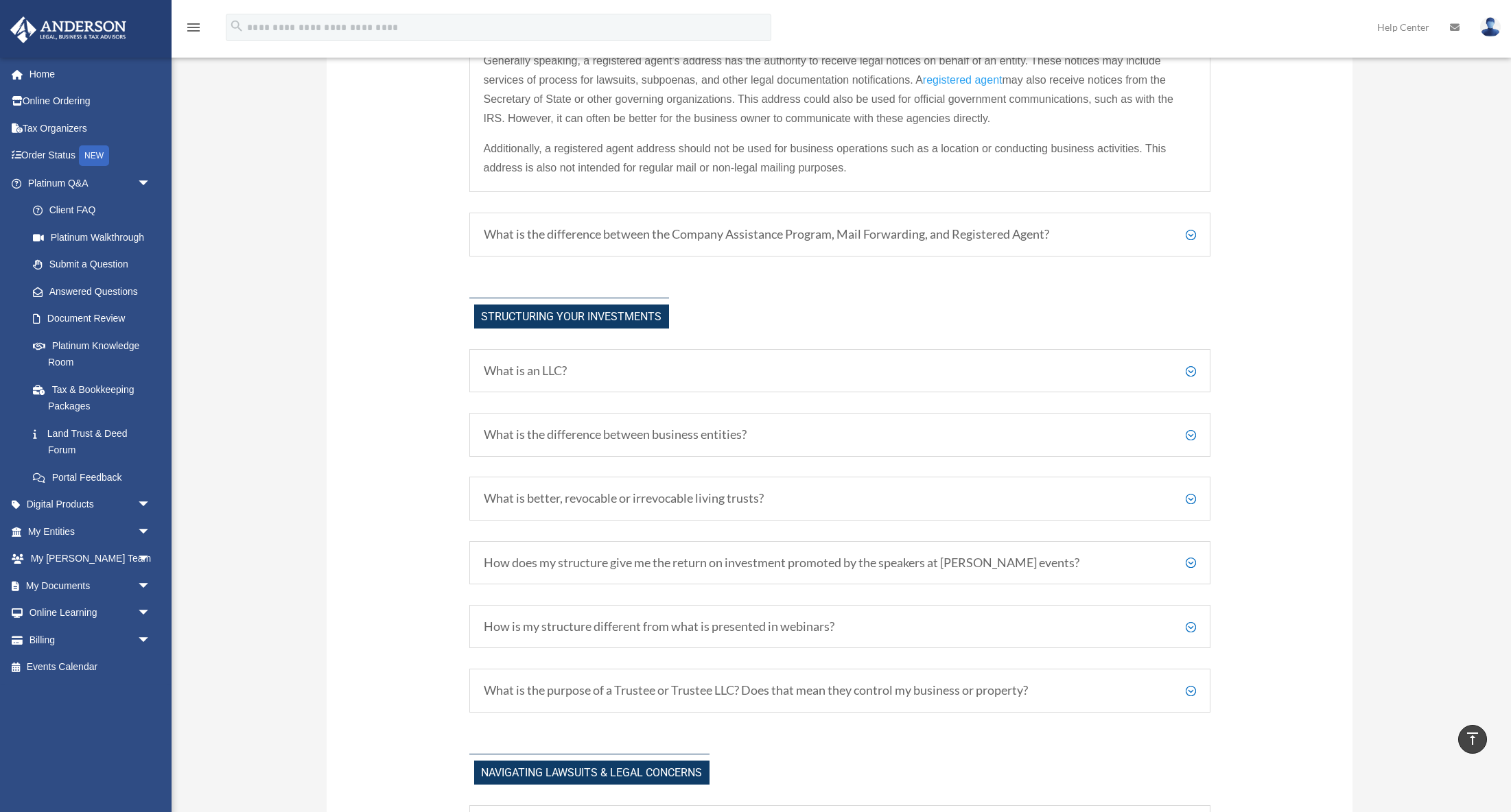
scroll to position [710, 1]
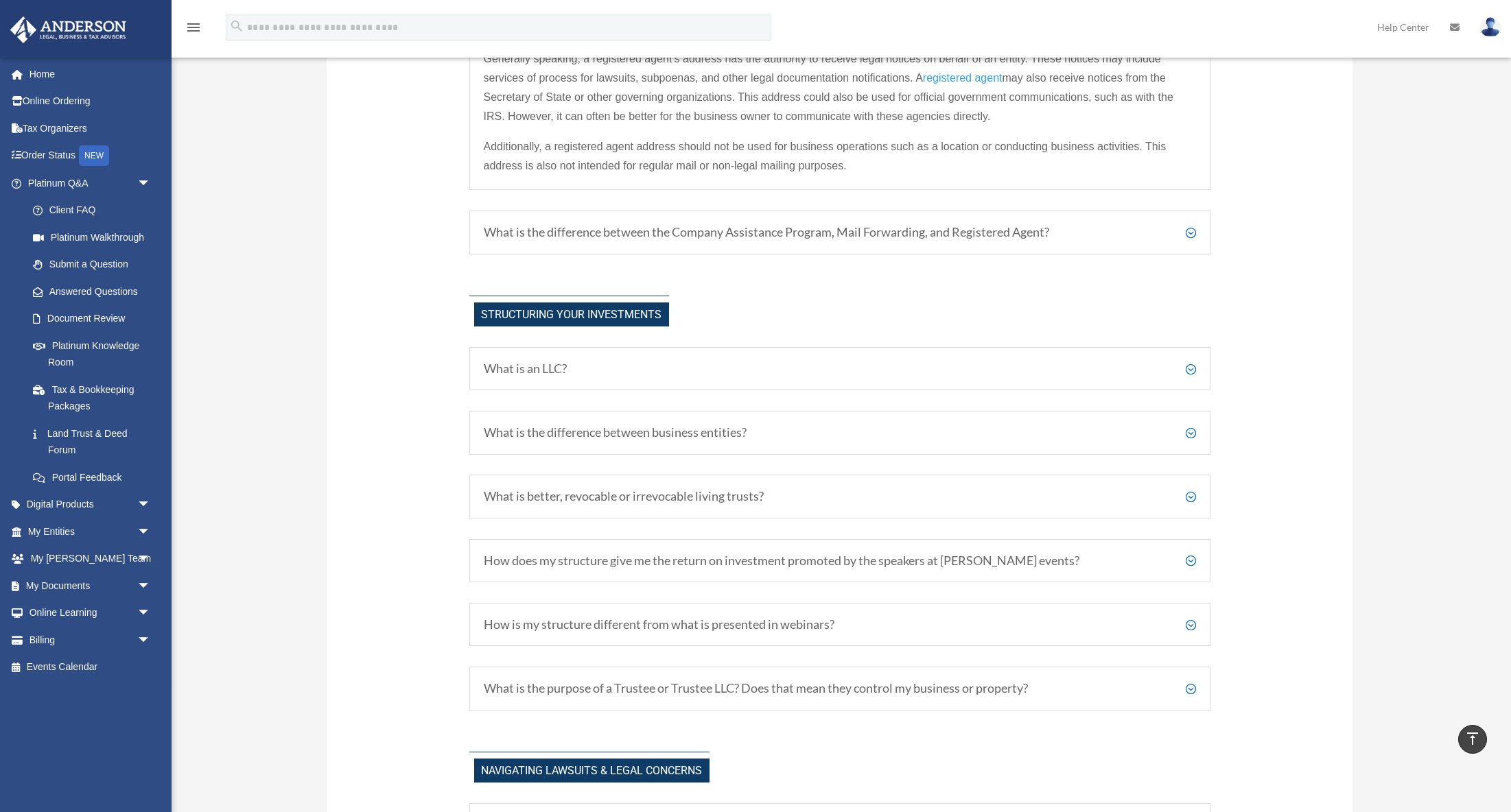
click at [1192, 686] on h5 "What is the purpose of a Trustee or Trustee LLC? Does that mean they control my…" at bounding box center [839, 689] width 712 height 15
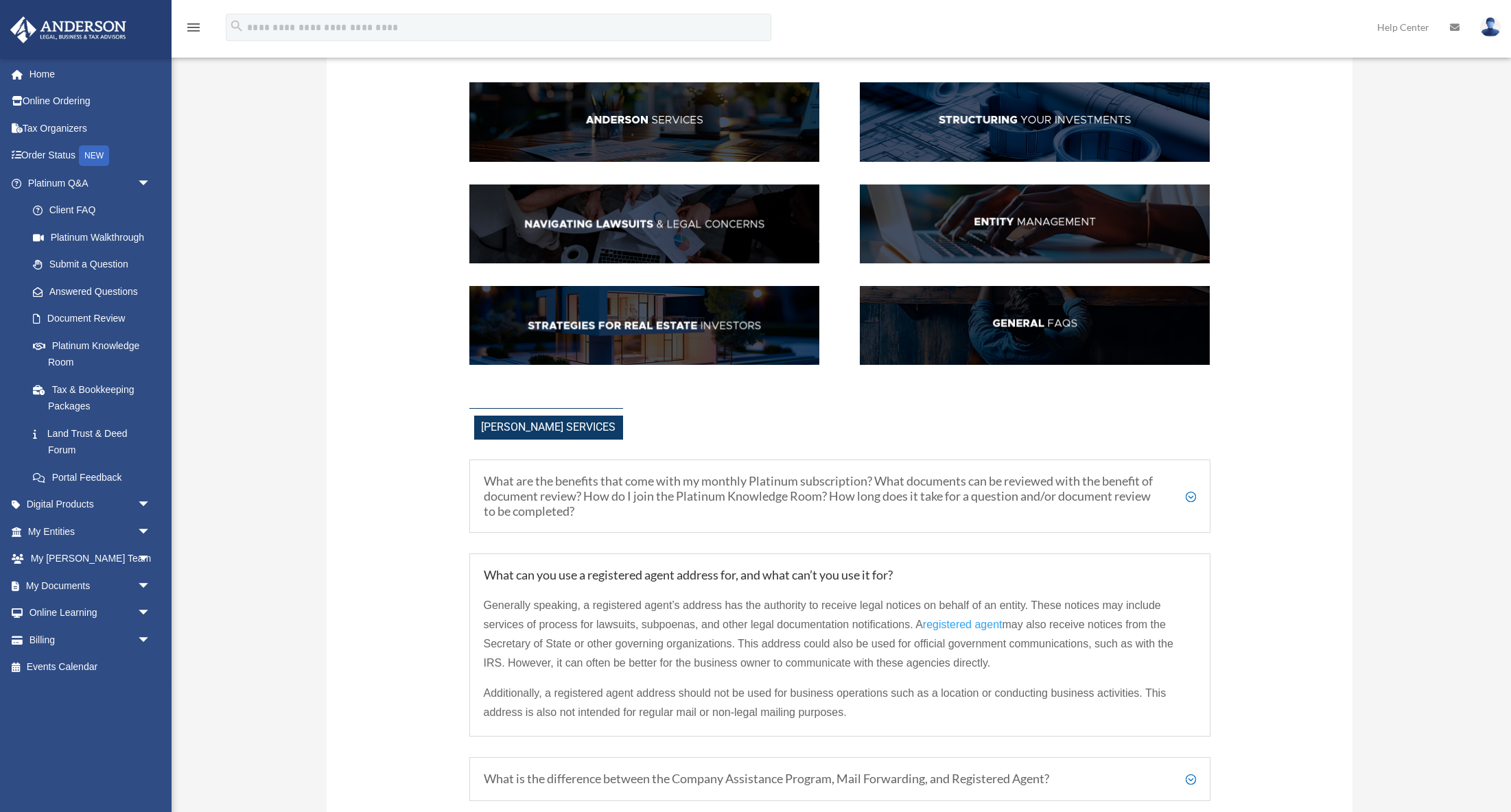
scroll to position [164, 0]
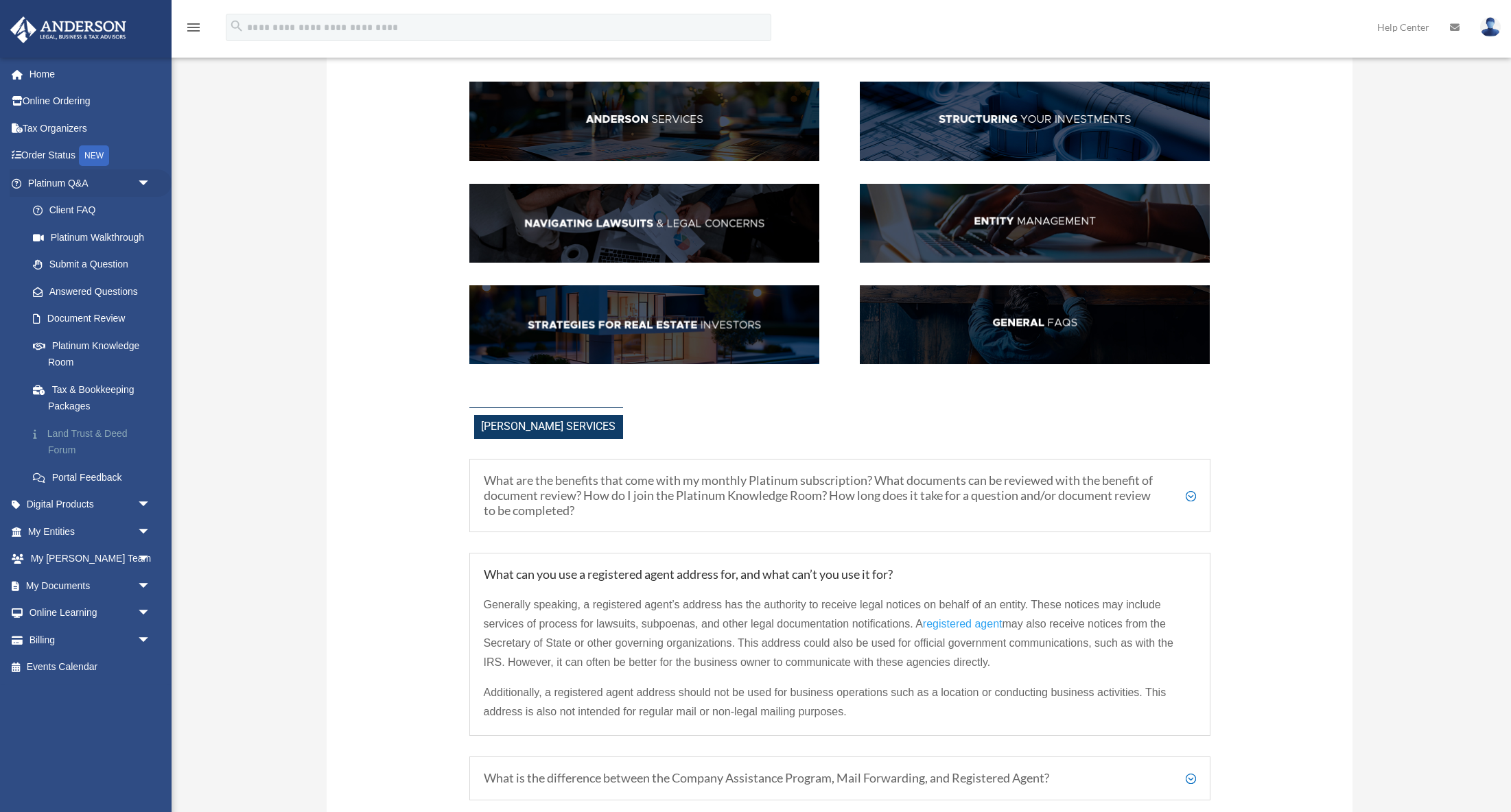
click at [109, 430] on link "Land Trust & Deed Forum" at bounding box center [95, 442] width 153 height 44
